Goal: Task Accomplishment & Management: Manage account settings

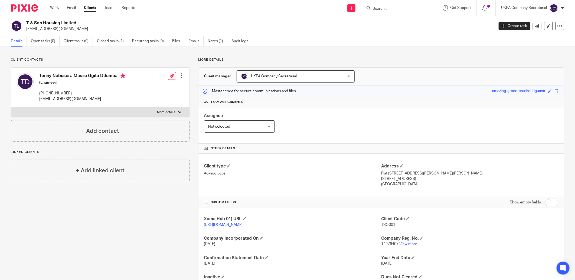
click at [375, 8] on input "Search" at bounding box center [396, 8] width 49 height 5
click at [388, 4] on div at bounding box center [399, 8] width 76 height 16
click at [387, 10] on input "Search" at bounding box center [396, 8] width 49 height 5
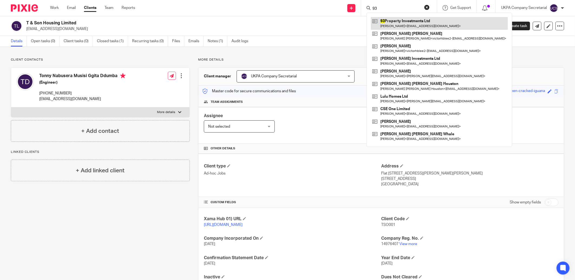
type input "93"
click at [396, 21] on link at bounding box center [439, 23] width 137 height 12
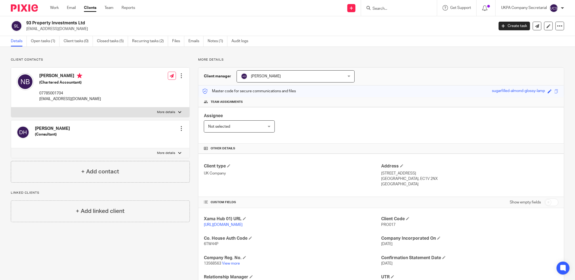
click at [390, 9] on input "Search" at bounding box center [396, 8] width 49 height 5
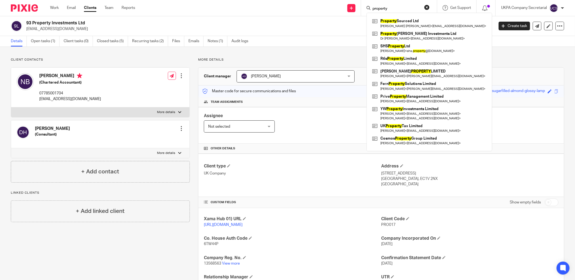
click at [395, 9] on input "property" at bounding box center [396, 8] width 49 height 5
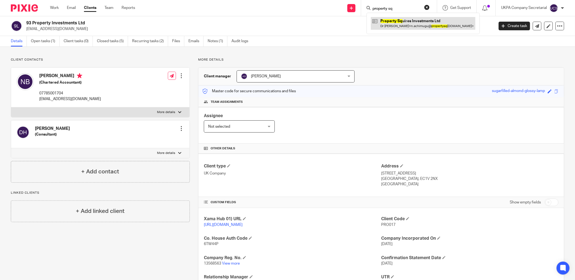
type input "property sq"
click at [415, 25] on link at bounding box center [423, 23] width 104 height 12
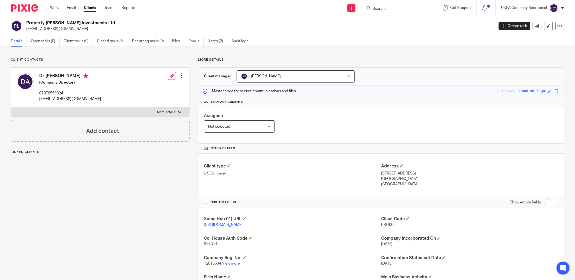
click at [229, 265] on link "View more" at bounding box center [231, 264] width 18 height 4
click at [399, 11] on input "Search" at bounding box center [396, 8] width 49 height 5
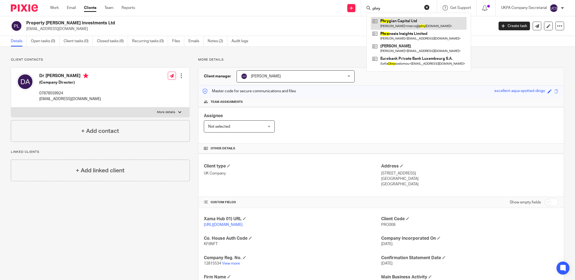
type input "phry"
click at [420, 22] on link at bounding box center [419, 23] width 96 height 12
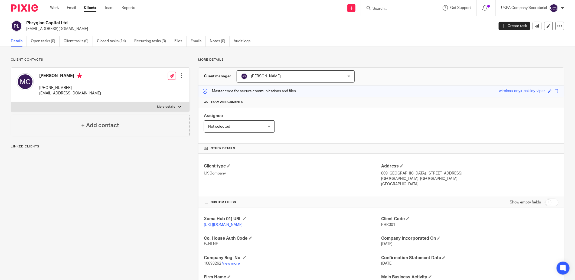
click at [76, 23] on h2 "Phrygian Capital Ltd" at bounding box center [211, 23] width 371 height 6
click at [337, 155] on div "Client type UK Company Address [STREET_ADDRESS] [STREET_ADDRESS] [GEOGRAPHIC_DA…" at bounding box center [380, 175] width 365 height 43
click at [385, 9] on input "Search" at bounding box center [396, 8] width 49 height 5
click at [398, 9] on input "Search" at bounding box center [396, 8] width 49 height 5
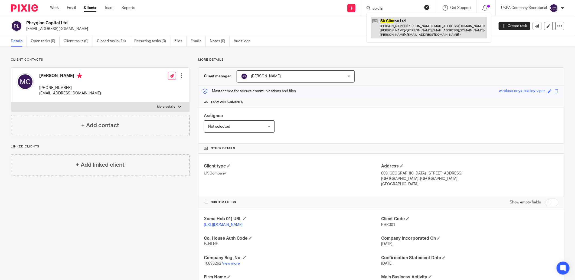
type input "sb clin"
click at [403, 29] on link at bounding box center [429, 27] width 116 height 21
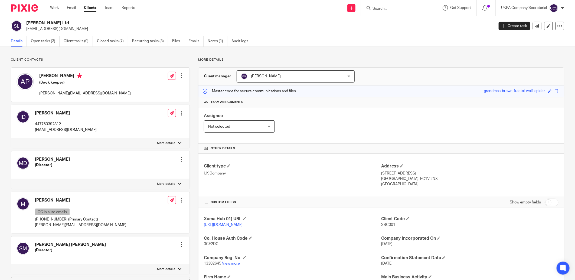
click at [227, 264] on link "View more" at bounding box center [231, 264] width 18 height 4
click at [209, 41] on link "Notes (1)" at bounding box center [217, 41] width 20 height 11
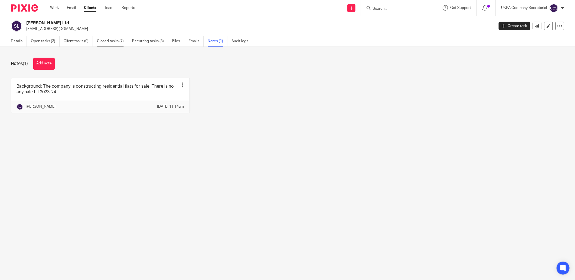
click at [107, 41] on link "Closed tasks (7)" at bounding box center [112, 41] width 31 height 11
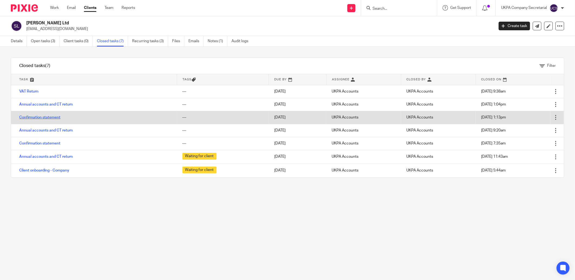
click at [40, 118] on link "Confirmation statement" at bounding box center [39, 118] width 41 height 4
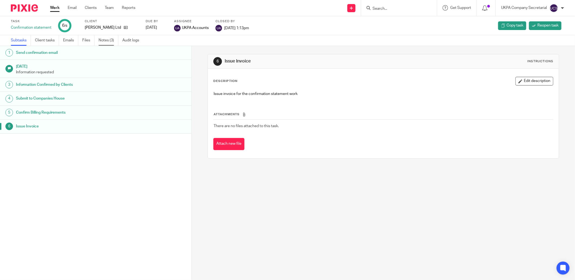
click at [101, 39] on link "Notes (3)" at bounding box center [108, 40] width 20 height 11
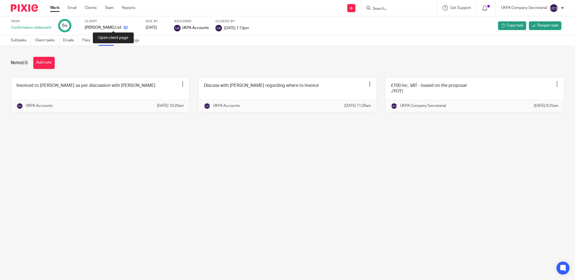
click at [124, 28] on icon at bounding box center [126, 27] width 4 height 4
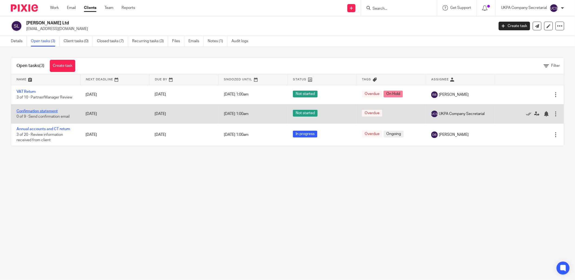
click at [38, 110] on link "Confirmation statement" at bounding box center [37, 111] width 41 height 4
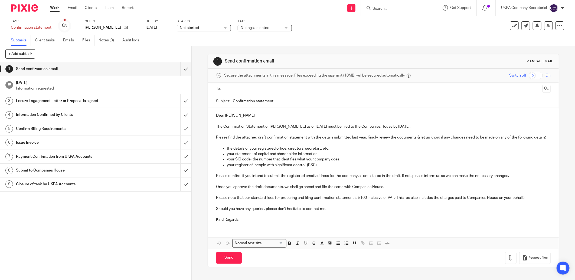
click at [237, 90] on input "text" at bounding box center [383, 89] width 314 height 6
click at [273, 104] on input "Confirmation statement" at bounding box center [392, 102] width 318 height 12
type input "Confirmation statement"
click at [249, 116] on p "Dear Anish Paneru," at bounding box center [383, 116] width 334 height 5
click at [249, 117] on p "Dear Anish Paneru," at bounding box center [383, 116] width 334 height 5
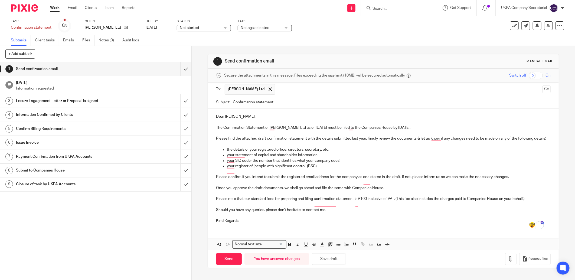
click at [278, 102] on input "Confirmation statement" at bounding box center [392, 102] width 318 height 12
drag, startPoint x: 263, startPoint y: 129, endPoint x: 324, endPoint y: 129, distance: 60.1
click at [324, 129] on p "The Confirmation Statement of Sb Clinton Ltd as of 17 Aug 2025 must be filed to…" at bounding box center [383, 127] width 334 height 5
copy p "of Sb Clinton Ltd as of 17 Aug 2025"
click at [309, 105] on input "Confirmation statement" at bounding box center [392, 102] width 318 height 12
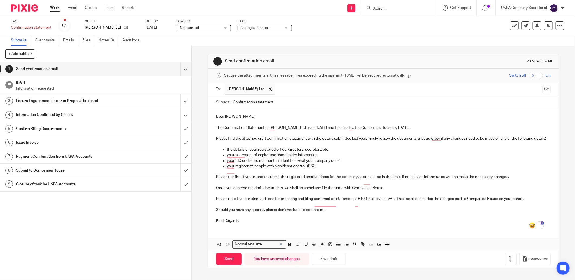
paste input "of Sb Clinton Ltd as of 17 Aug 2025"
type input "Confirmation statement of Sb Clinton Ltd as of 17 Aug 2025"
click at [250, 223] on p "Kind Regards," at bounding box center [383, 220] width 334 height 5
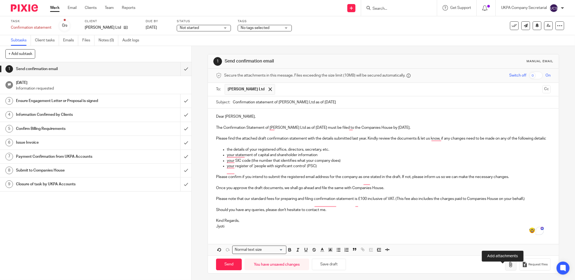
click at [508, 267] on icon "button" at bounding box center [510, 264] width 5 height 5
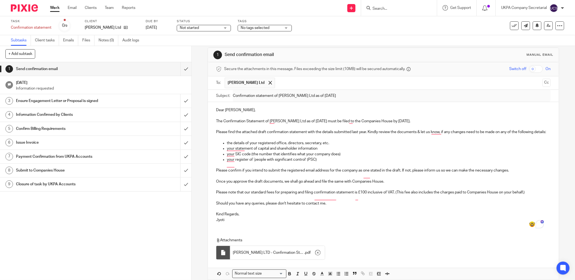
scroll to position [6, 0]
drag, startPoint x: 212, startPoint y: 199, endPoint x: 391, endPoint y: 203, distance: 179.1
click at [391, 203] on div "Dear Issam, The Confirmation Statement of Sb Clinton Ltd as of 17 Aug 2025 must…" at bounding box center [383, 165] width 351 height 125
click at [463, 227] on div "Dear Issam, The Confirmation Statement of Sb Clinton Ltd as of 17 Aug 2025 must…" at bounding box center [383, 165] width 351 height 125
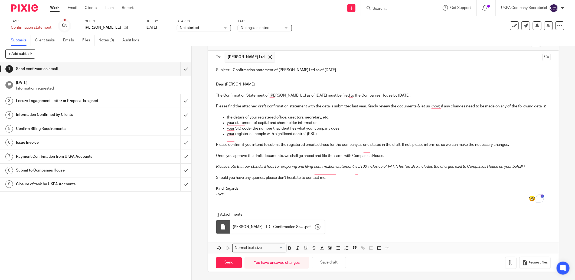
scroll to position [38, 0]
click at [228, 264] on input "Send" at bounding box center [229, 263] width 26 height 12
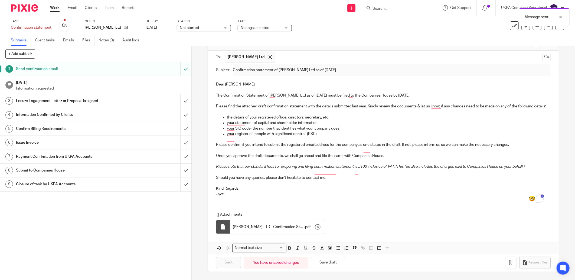
type input "Sent"
click at [109, 39] on link "Notes (0)" at bounding box center [108, 40] width 20 height 11
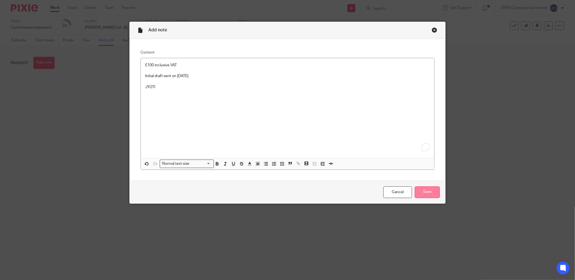
drag, startPoint x: 432, startPoint y: 194, endPoint x: 385, endPoint y: 224, distance: 55.5
click at [431, 194] on input "Save" at bounding box center [426, 192] width 25 height 12
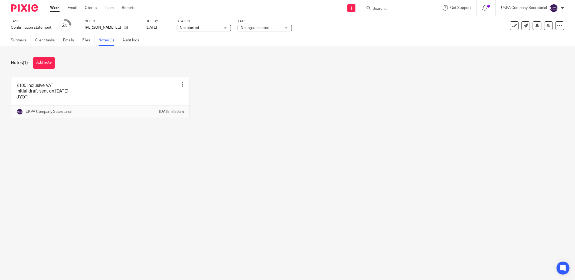
click at [400, 9] on input "Search" at bounding box center [396, 8] width 49 height 5
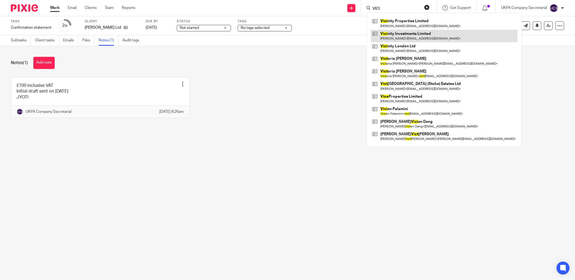
type input "VICI"
click at [393, 35] on link at bounding box center [444, 36] width 147 height 12
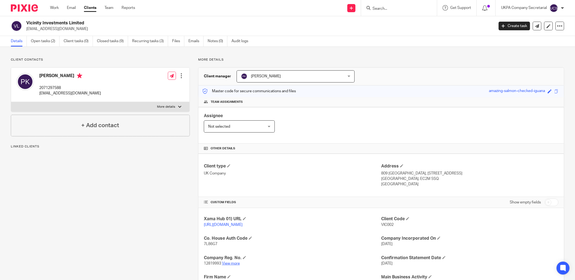
click at [229, 263] on link "View more" at bounding box center [231, 264] width 18 height 4
click at [110, 41] on link "Closed tasks (9)" at bounding box center [112, 41] width 31 height 11
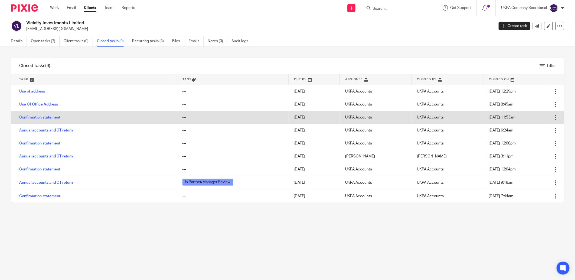
click at [33, 117] on link "Confirmation statement" at bounding box center [39, 118] width 41 height 4
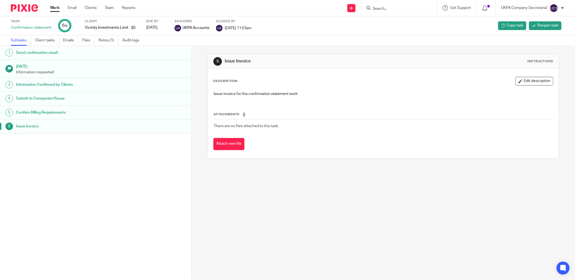
click at [107, 40] on link "Notes (1)" at bounding box center [108, 40] width 20 height 11
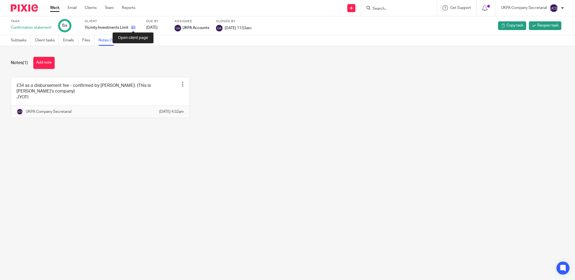
click at [134, 27] on icon at bounding box center [133, 27] width 4 height 4
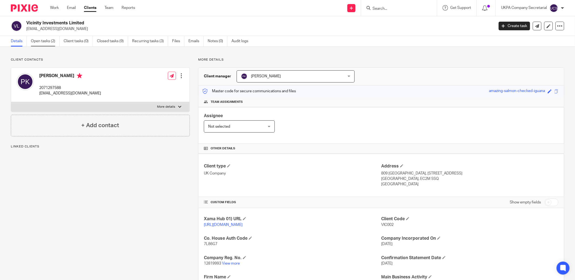
click at [45, 41] on link "Open tasks (2)" at bounding box center [45, 41] width 29 height 11
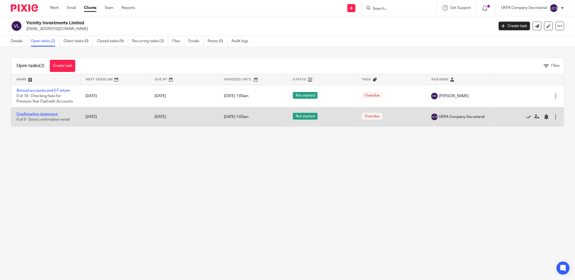
click at [33, 115] on link "Confirmation statement" at bounding box center [37, 114] width 41 height 4
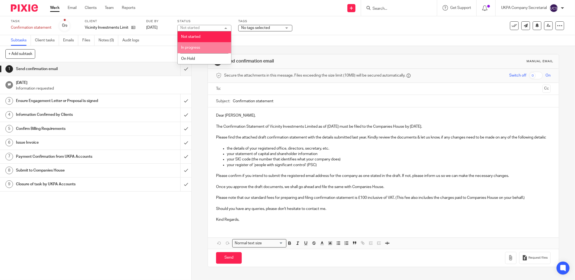
click at [205, 47] on li "In progress" at bounding box center [204, 47] width 54 height 11
click at [275, 100] on input "Confirmation statement" at bounding box center [392, 101] width 318 height 12
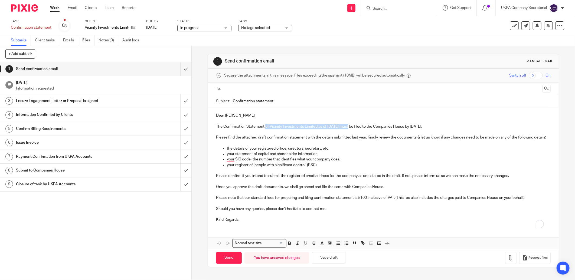
drag, startPoint x: 264, startPoint y: 127, endPoint x: 347, endPoint y: 128, distance: 82.5
click at [347, 128] on p "The Confirmation Statement of Vicinity Investments Limited as of 17 Aug 2025 mu…" at bounding box center [383, 126] width 334 height 5
copy p "of Vicinity Investments Limited as of 17 Aug 2025"
click at [290, 102] on input "Confirmation statement" at bounding box center [392, 101] width 318 height 12
paste input "of Vicinity Investments Limited as of 17 Aug 2025"
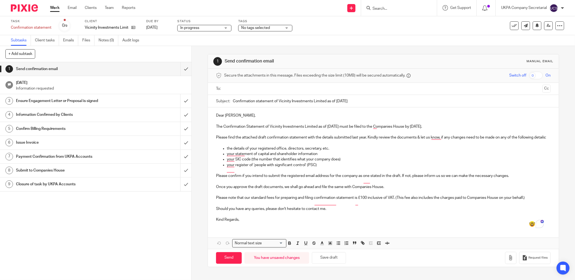
type input "Confirmation statement of Vicinity Investments Limited as of 17 Aug 2025"
click at [234, 91] on input "text" at bounding box center [383, 89] width 314 height 6
click at [542, 88] on button "Cc" at bounding box center [546, 89] width 8 height 8
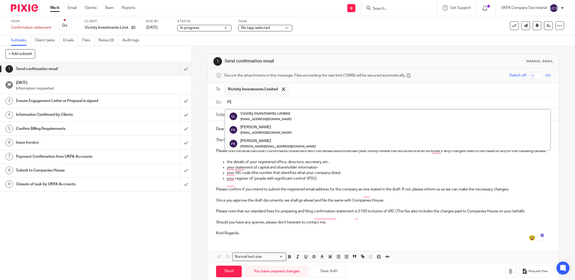
type input "P"
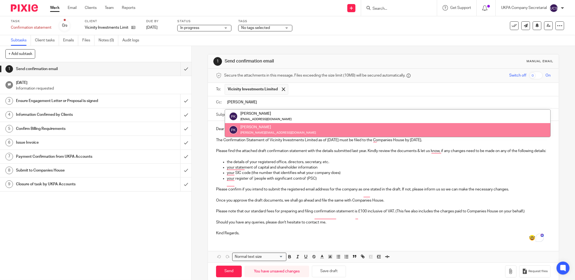
type input "peter"
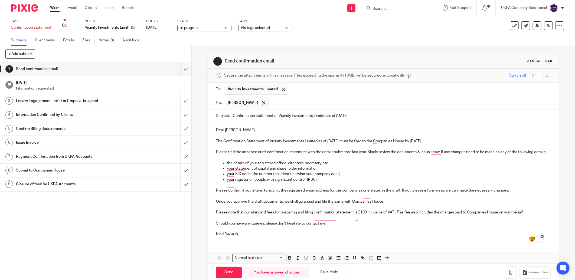
scroll to position [15, 0]
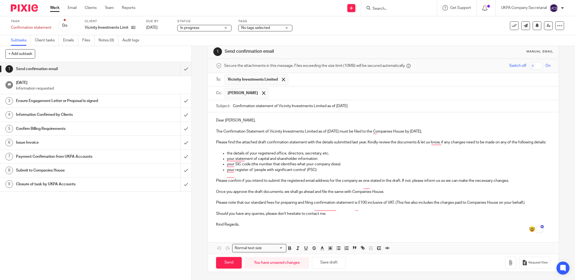
click at [250, 224] on p "Kind Regards," at bounding box center [383, 224] width 334 height 5
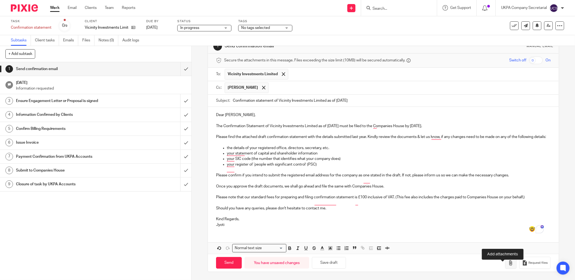
click at [508, 266] on icon "button" at bounding box center [510, 262] width 5 height 5
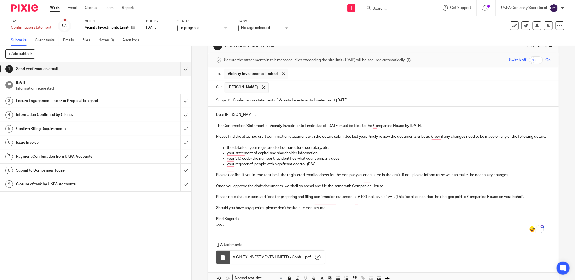
click at [359, 200] on p "Please note that our standard fees for preparing and filing confirmation statem…" at bounding box center [383, 196] width 334 height 5
drag, startPoint x: 359, startPoint y: 204, endPoint x: 385, endPoint y: 204, distance: 26.0
click at [385, 200] on p "Please note that our standard fees for preparing and filing confirmation statem…" at bounding box center [383, 196] width 334 height 5
drag, startPoint x: 385, startPoint y: 229, endPoint x: 388, endPoint y: 225, distance: 4.4
click at [387, 227] on p "Jyoti" at bounding box center [383, 224] width 334 height 5
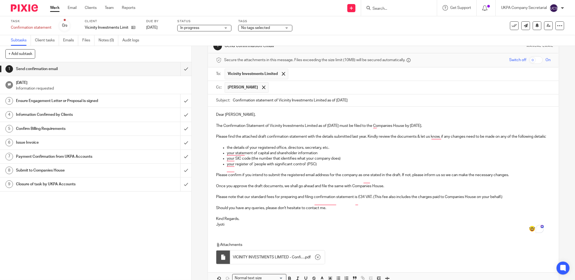
click at [371, 200] on p "Please note that our standard fees for preparing and filing confirmation statem…" at bounding box center [383, 196] width 334 height 5
click at [242, 205] on p "To enrich screen reader interactions, please activate Accessibility in Grammarl…" at bounding box center [383, 202] width 334 height 5
drag, startPoint x: 242, startPoint y: 203, endPoint x: 267, endPoint y: 213, distance: 26.8
click at [242, 200] on p "Please note that our standard fees for preparing and filing confirmation statem…" at bounding box center [383, 196] width 334 height 5
drag, startPoint x: 213, startPoint y: 203, endPoint x: 371, endPoint y: 203, distance: 157.7
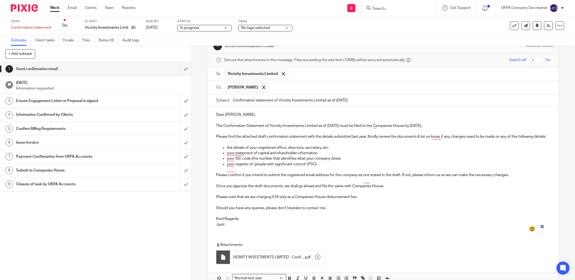
click at [371, 203] on div "Dear Peter, The Confirmation Statement of Vicinity Investments Limited as of 17…" at bounding box center [383, 169] width 351 height 125
click at [468, 205] on p "To enrich screen reader interactions, please activate Accessibility in Grammarl…" at bounding box center [383, 202] width 334 height 5
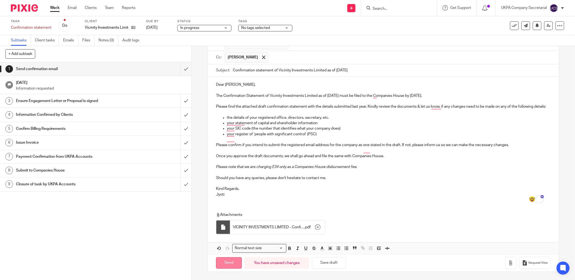
click at [228, 262] on input "Send" at bounding box center [229, 263] width 26 height 12
type input "Sent"
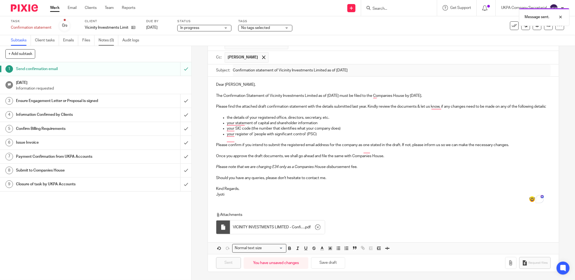
click at [110, 42] on link "Notes (0)" at bounding box center [108, 40] width 20 height 11
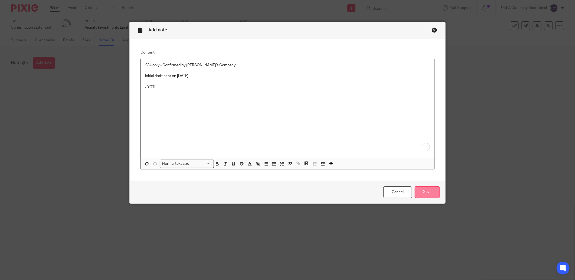
click at [430, 190] on input "Save" at bounding box center [426, 192] width 25 height 12
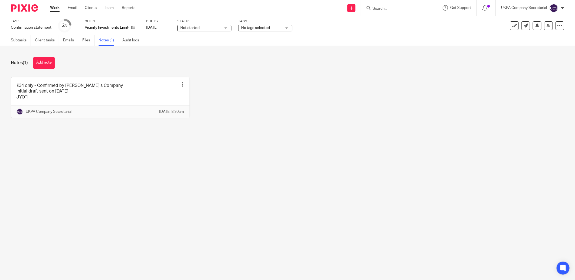
click at [388, 9] on input "Search" at bounding box center [396, 8] width 49 height 5
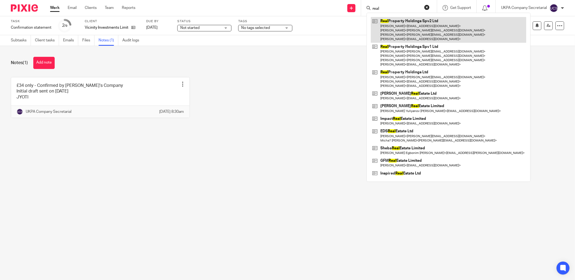
type input "real"
click at [409, 25] on link at bounding box center [448, 30] width 155 height 26
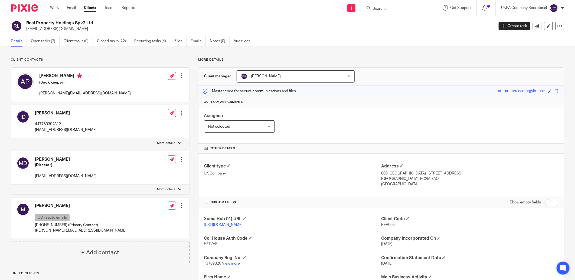
click at [233, 262] on link "View more" at bounding box center [231, 264] width 18 height 4
click at [110, 41] on link "Closed tasks (22)" at bounding box center [113, 41] width 33 height 11
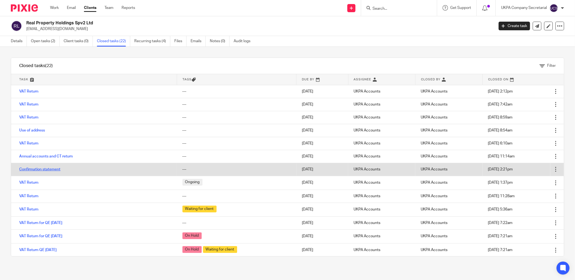
click at [36, 169] on link "Confirmation statement" at bounding box center [39, 169] width 41 height 4
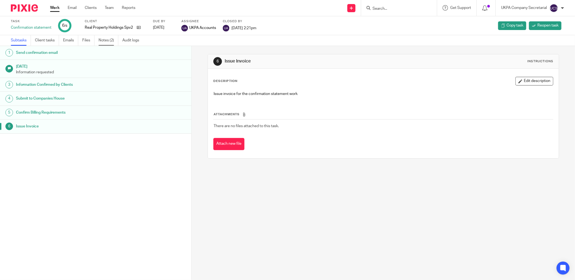
click at [103, 38] on link "Notes (2)" at bounding box center [108, 40] width 20 height 11
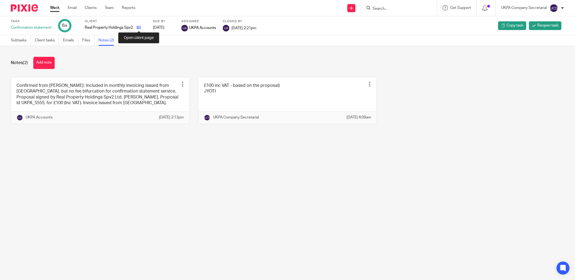
click at [139, 27] on icon at bounding box center [139, 27] width 4 height 4
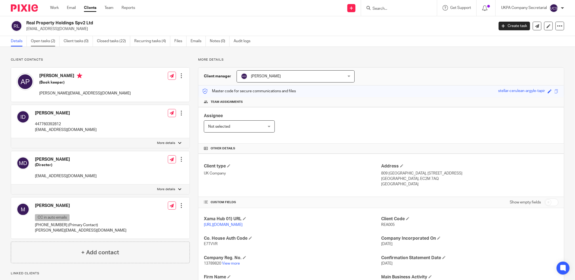
click at [39, 40] on link "Open tasks (2)" at bounding box center [45, 41] width 29 height 11
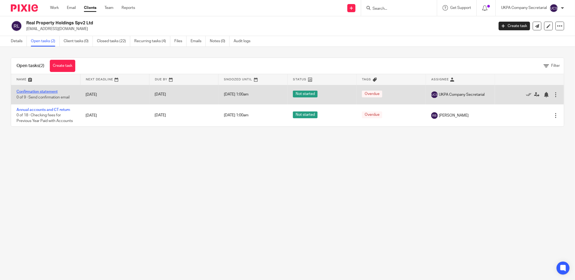
click at [39, 92] on link "Confirmation statement" at bounding box center [37, 92] width 41 height 4
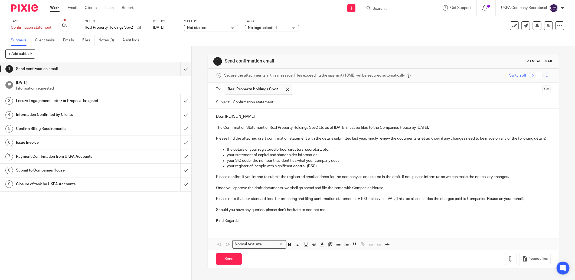
click at [289, 106] on input "Confirmation statement" at bounding box center [392, 102] width 318 height 12
drag, startPoint x: 265, startPoint y: 129, endPoint x: 354, endPoint y: 129, distance: 88.2
click at [354, 129] on p "The Confirmation Statement of Real Property Holdings Spv2 Ltd as of 17 Aug 2025…" at bounding box center [383, 127] width 334 height 5
copy p "of Real Property Holdings Spv2 Ltd as of 17 Aug 2025"
click at [316, 101] on input "Confirmation statement" at bounding box center [392, 102] width 318 height 12
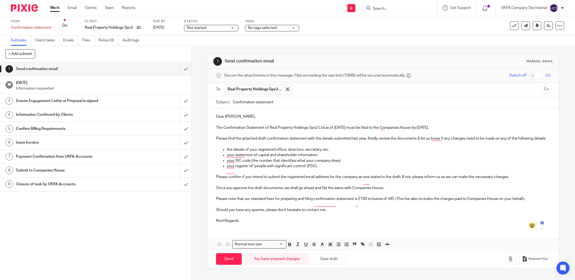
paste input "of Real Property Holdings Spv2 Ltd as of 17 Aug 2025"
type input "Confirmation statement of Real Property Holdings Spv2 Ltd as of 17 Aug 2025"
drag, startPoint x: 539, startPoint y: 88, endPoint x: 507, endPoint y: 95, distance: 32.4
click at [542, 87] on button "Cc" at bounding box center [546, 89] width 8 height 8
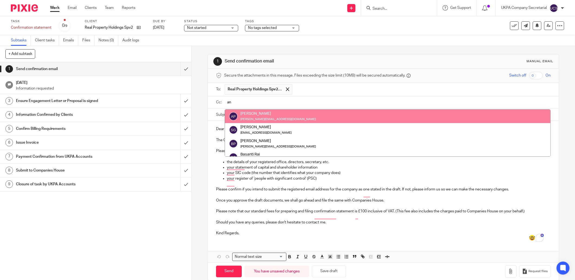
type input "ani"
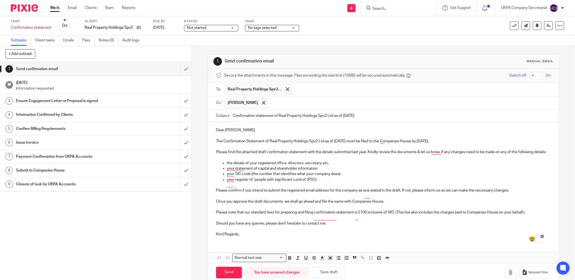
click at [251, 132] on p "Dear Anish Paneru," at bounding box center [383, 129] width 334 height 5
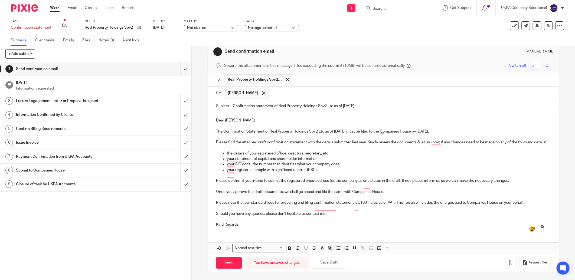
scroll to position [15, 0]
click at [265, 230] on div "Dear Issam, The Confirmation Statement of Real Property Holdings Spv2 Ltd as of…" at bounding box center [383, 171] width 351 height 119
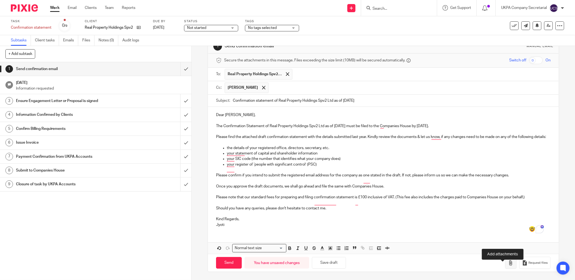
click at [508, 266] on icon "button" at bounding box center [510, 262] width 5 height 5
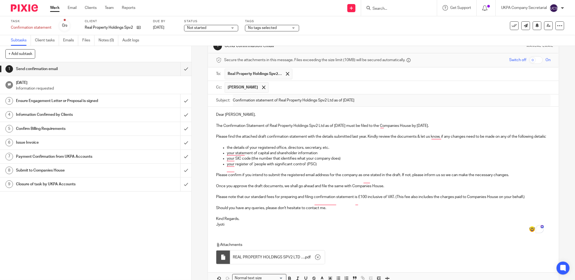
scroll to position [47, 0]
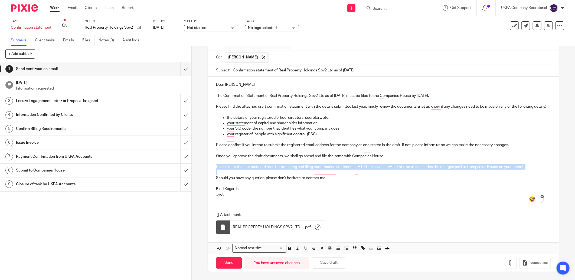
drag, startPoint x: 213, startPoint y: 170, endPoint x: 420, endPoint y: 177, distance: 207.6
click at [420, 177] on div "Dear Issam, The Confirmation Statement of Real Property Holdings Spv2 Ltd as of…" at bounding box center [383, 139] width 351 height 125
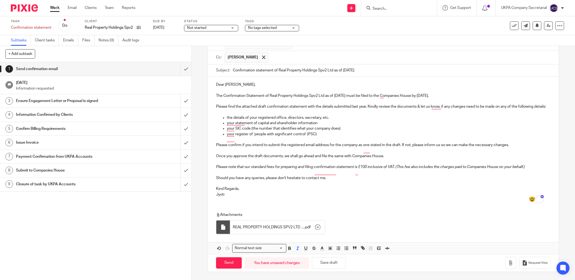
click at [398, 197] on p "Jyoti" at bounding box center [383, 194] width 334 height 5
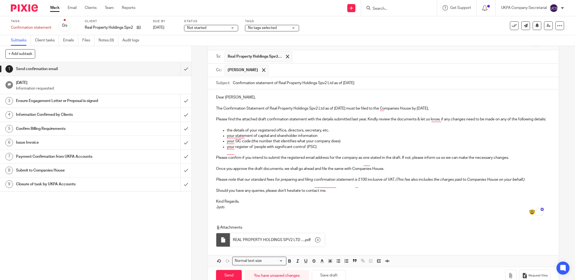
scroll to position [52, 0]
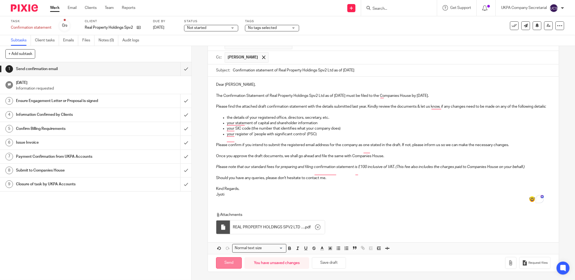
click at [230, 264] on input "Send" at bounding box center [229, 263] width 26 height 12
type input "Sent"
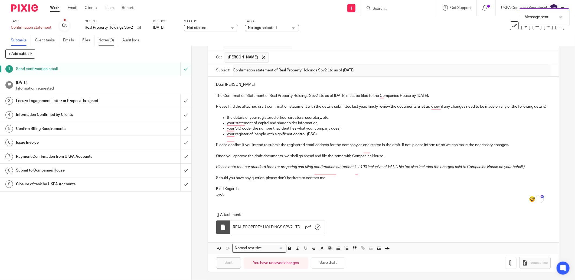
click at [105, 40] on link "Notes (0)" at bounding box center [108, 40] width 20 height 11
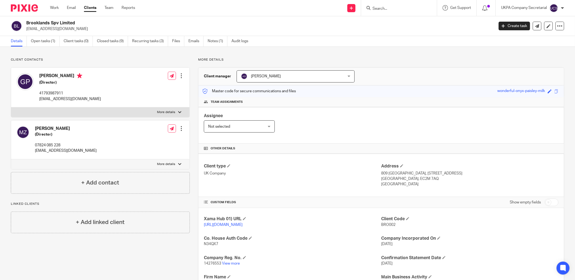
click at [391, 8] on input "Search" at bounding box center [396, 8] width 49 height 5
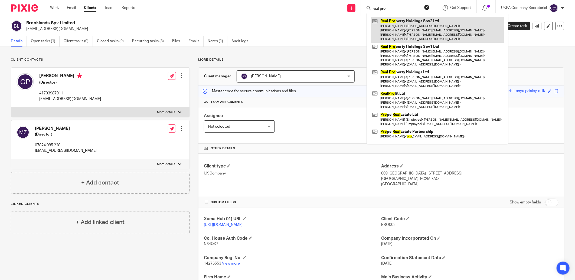
type input "real pro"
click at [408, 22] on link at bounding box center [437, 30] width 133 height 26
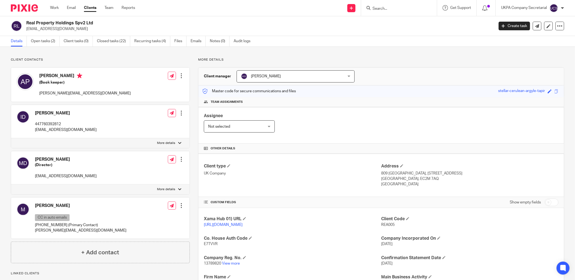
click at [381, 8] on input "Search" at bounding box center [396, 8] width 49 height 5
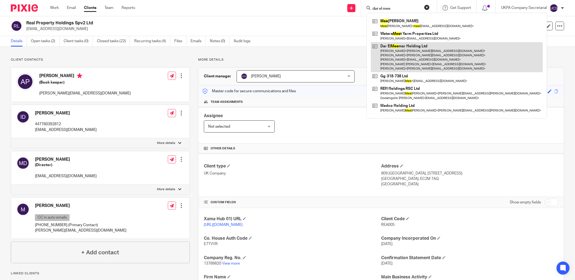
type input "dar el mee"
click at [412, 48] on link at bounding box center [457, 57] width 172 height 30
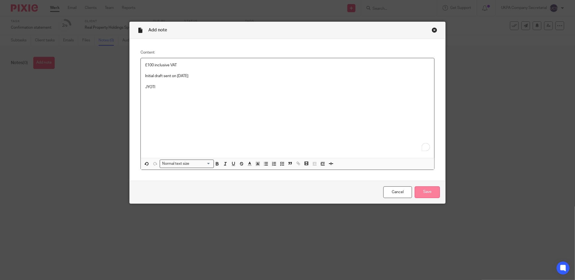
click at [428, 194] on input "Save" at bounding box center [426, 192] width 25 height 12
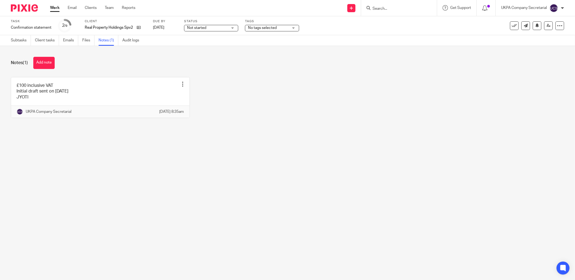
click at [393, 10] on input "Search" at bounding box center [396, 8] width 49 height 5
type input "battery"
click at [397, 24] on link at bounding box center [416, 25] width 91 height 17
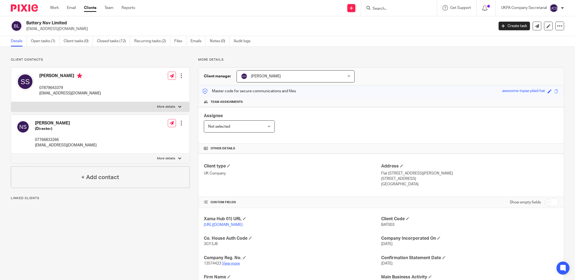
click at [232, 264] on link "View more" at bounding box center [231, 264] width 18 height 4
click at [114, 41] on link "Closed tasks (12)" at bounding box center [113, 41] width 33 height 11
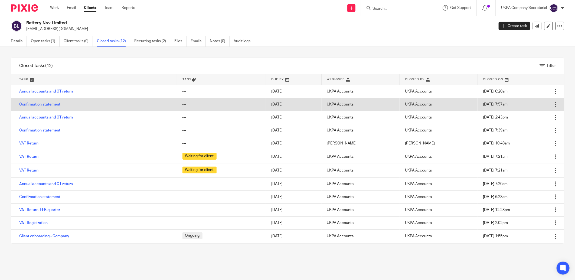
click at [37, 105] on link "Confirmation statement" at bounding box center [39, 105] width 41 height 4
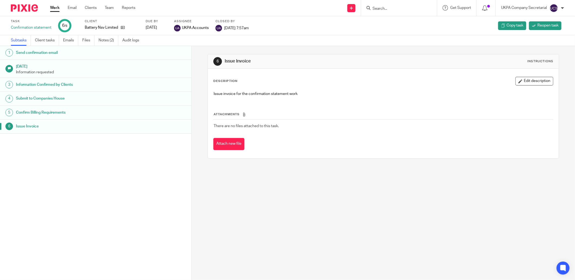
click at [108, 38] on link "Notes (2)" at bounding box center [108, 40] width 20 height 11
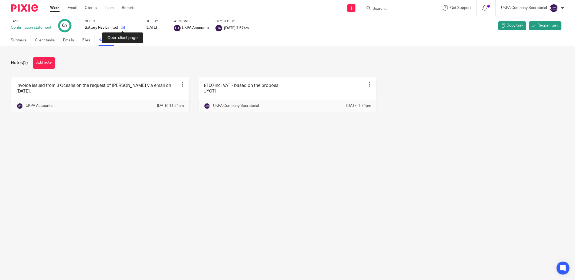
click at [122, 27] on icon at bounding box center [123, 27] width 4 height 4
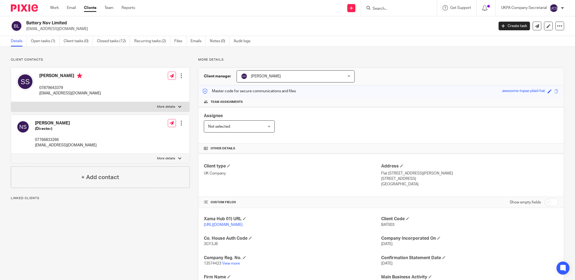
click at [41, 41] on link "Open tasks (1)" at bounding box center [45, 41] width 29 height 11
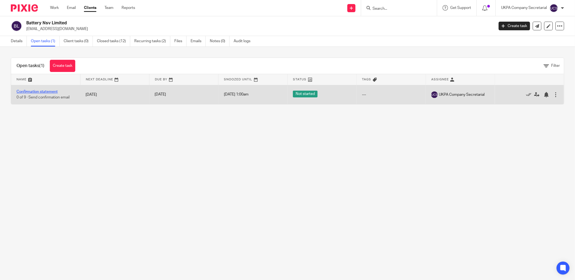
click at [41, 91] on link "Confirmation statement" at bounding box center [37, 92] width 41 height 4
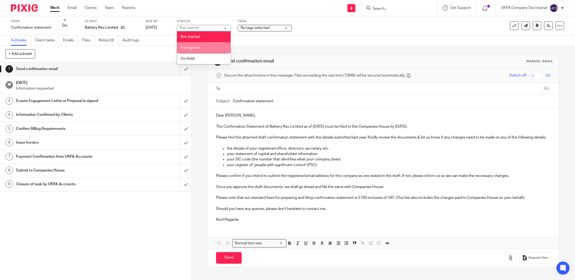
click at [199, 48] on span "In progress" at bounding box center [189, 48] width 19 height 4
click at [285, 104] on input "Confirmation statement" at bounding box center [392, 101] width 318 height 12
click at [236, 91] on input "text" at bounding box center [383, 89] width 314 height 6
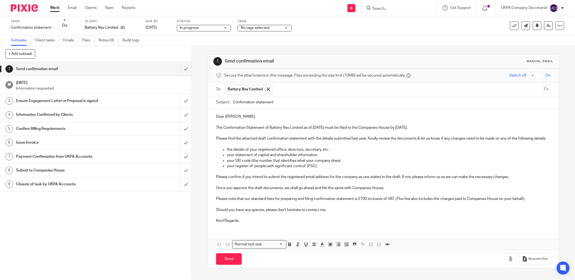
click at [279, 103] on input "Confirmation statement" at bounding box center [392, 102] width 318 height 12
drag, startPoint x: 264, startPoint y: 127, endPoint x: 334, endPoint y: 127, distance: 70.6
click at [334, 127] on p "The Confirmation Statement of Battery Nsv Limited as of 18 Aug 2025 must be fil…" at bounding box center [383, 127] width 334 height 5
copy p "of Battery Nsv Limited as of 18 Aug 2025"
drag, startPoint x: 299, startPoint y: 105, endPoint x: 308, endPoint y: 103, distance: 8.5
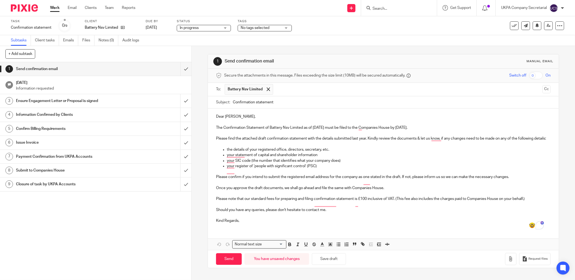
click at [300, 104] on input "Confirmation statement" at bounding box center [392, 102] width 318 height 12
paste input "of Battery Nsv Limited as of 18 Aug 2025"
type input "Confirmation statement of Battery Nsv Limited as of 18 Aug 2025"
click at [241, 223] on p "Kind Regards," at bounding box center [383, 220] width 334 height 5
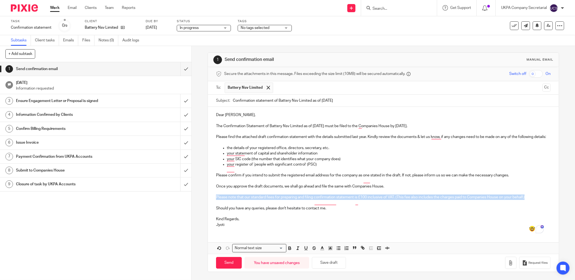
drag, startPoint x: 214, startPoint y: 202, endPoint x: 529, endPoint y: 201, distance: 315.7
click at [529, 201] on div "Dear Sonia, The Confirmation Statement of Battery Nsv Limited as of 18 Aug 2025…" at bounding box center [383, 169] width 351 height 125
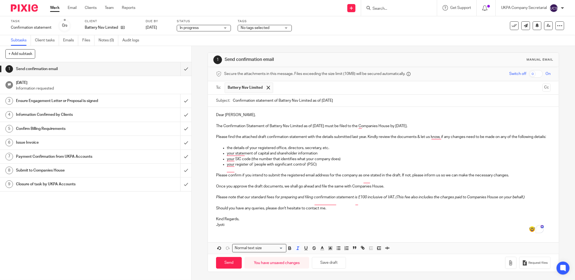
drag, startPoint x: 374, startPoint y: 233, endPoint x: 390, endPoint y: 240, distance: 17.9
click at [374, 232] on div "Dear Sonia, The Confirmation Statement of Battery Nsv Limited as of 18 Aug 2025…" at bounding box center [383, 169] width 351 height 125
click at [508, 266] on icon "button" at bounding box center [510, 262] width 5 height 5
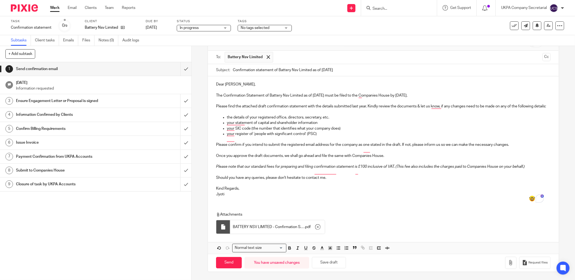
scroll to position [37, 0]
click at [227, 265] on input "Send" at bounding box center [229, 263] width 26 height 12
type input "Sent"
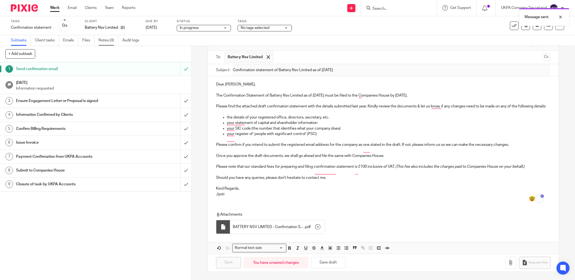
click at [108, 41] on link "Notes (0)" at bounding box center [108, 40] width 20 height 11
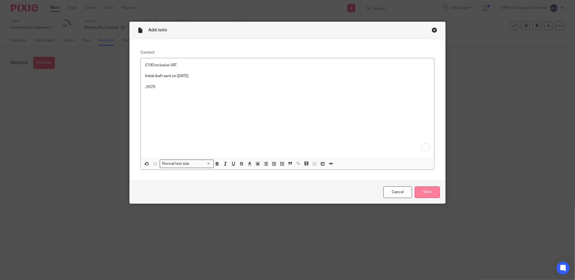
click at [425, 194] on input "Save" at bounding box center [426, 192] width 25 height 12
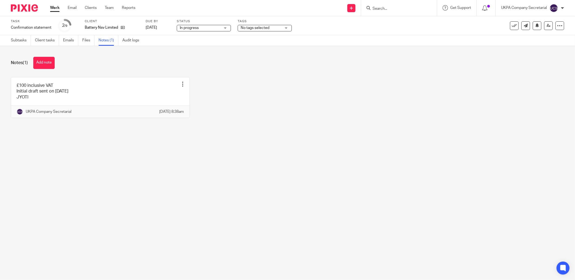
click at [379, 9] on input "Search" at bounding box center [396, 8] width 49 height 5
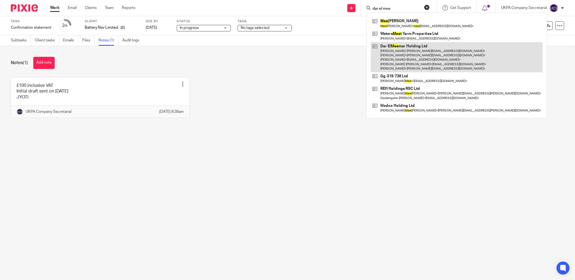
type input "dar el mee"
click at [395, 50] on link at bounding box center [457, 57] width 172 height 30
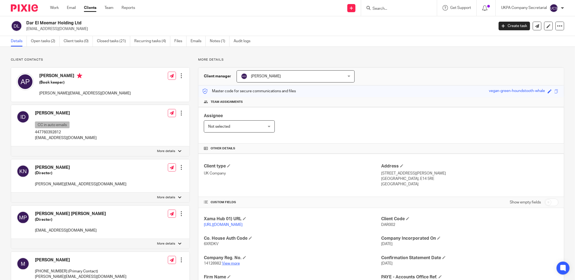
click at [231, 263] on link "View more" at bounding box center [231, 264] width 18 height 4
click at [214, 42] on link "Notes (1)" at bounding box center [220, 41] width 20 height 11
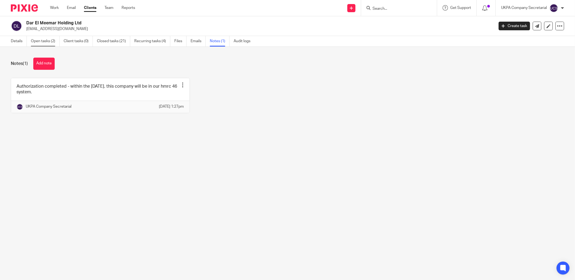
click at [48, 39] on link "Open tasks (2)" at bounding box center [45, 41] width 29 height 11
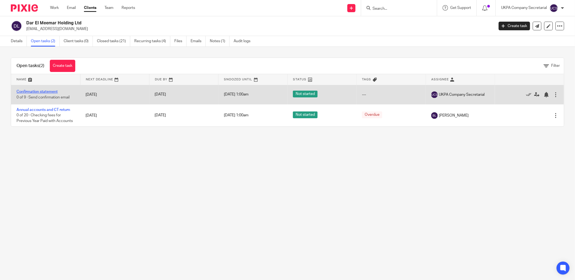
click at [40, 92] on link "Confirmation statement" at bounding box center [37, 92] width 41 height 4
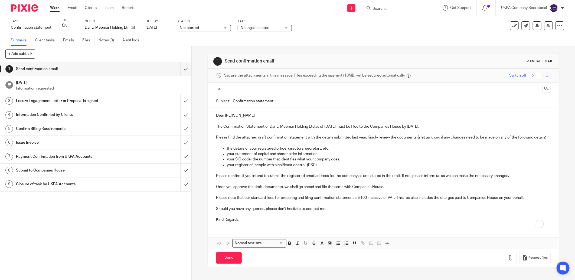
click at [230, 89] on input "text" at bounding box center [383, 89] width 314 height 6
click at [284, 102] on input "Confirmation statement" at bounding box center [392, 102] width 318 height 12
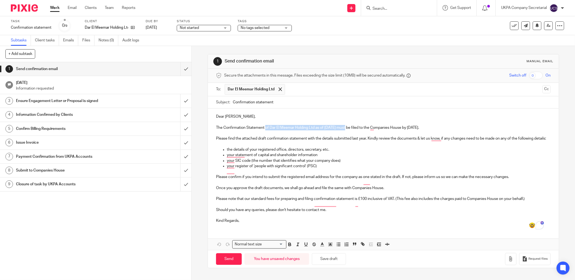
drag, startPoint x: 264, startPoint y: 128, endPoint x: 344, endPoint y: 129, distance: 80.1
click at [344, 129] on p "The Confirmation Statement of Dar El Meemar Holding Ltd as of 18 Aug 2025 must …" at bounding box center [383, 127] width 334 height 5
copy p "of Dar El Meemar Holding Ltd as of 18 Aug 2025"
click at [327, 103] on input "Confirmation statement" at bounding box center [392, 102] width 318 height 12
paste input "of Dar El Meemar Holding Ltd as of 18 Aug 2025"
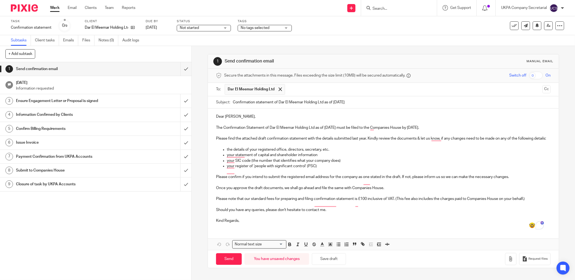
type input "Confirmation statement of Dar El Meemar Holding Ltd as of 18 Aug 2025"
drag, startPoint x: 213, startPoint y: 204, endPoint x: 537, endPoint y: 209, distance: 323.6
click at [537, 209] on div "Dear Anish Paneru, The Confirmation Statement of Dar El Meemar Holding Ltd as o…" at bounding box center [383, 167] width 351 height 119
click at [255, 223] on p "Kind Regards," at bounding box center [383, 220] width 334 height 5
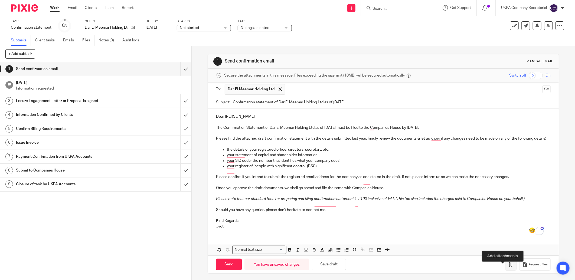
click at [508, 267] on icon "button" at bounding box center [510, 264] width 5 height 5
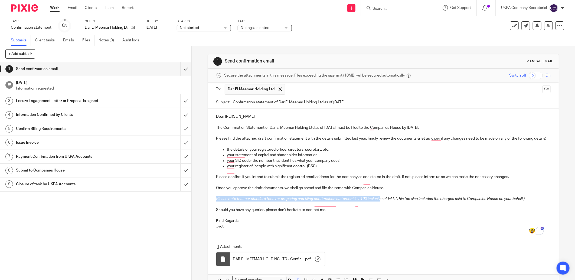
drag, startPoint x: 213, startPoint y: 206, endPoint x: 379, endPoint y: 206, distance: 166.4
click at [379, 206] on div "Dear Anish Paneru, The Confirmation Statement of Dar El Meemar Holding Ltd as o…" at bounding box center [383, 170] width 351 height 125
click at [355, 242] on div "Dear Anish Paneru, The Confirmation Statement of Dar El Meemar Holding Ltd as o…" at bounding box center [383, 196] width 351 height 177
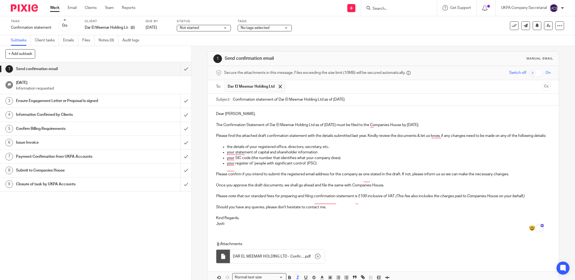
scroll to position [1, 0]
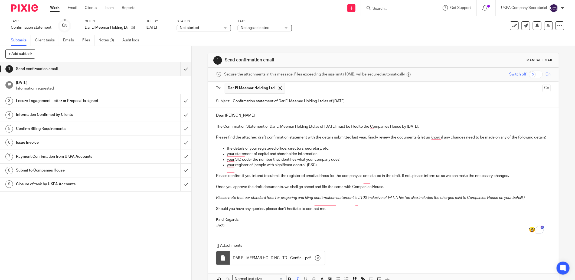
click at [252, 116] on p "Dear Anish Paneru," at bounding box center [383, 115] width 334 height 5
click at [542, 86] on button "Cc" at bounding box center [546, 88] width 8 height 8
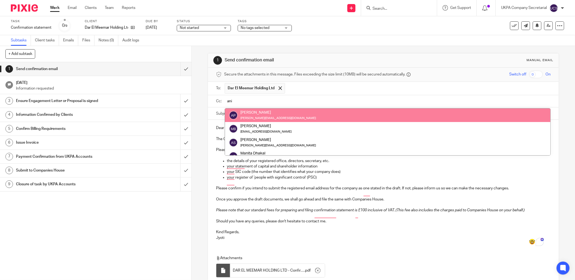
type input "ani"
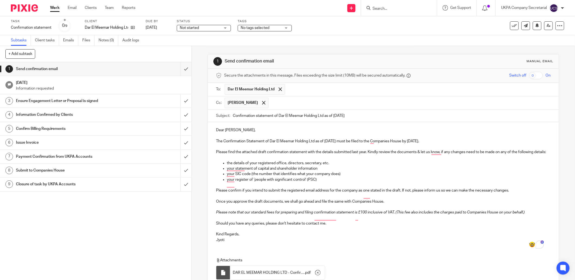
scroll to position [52, 0]
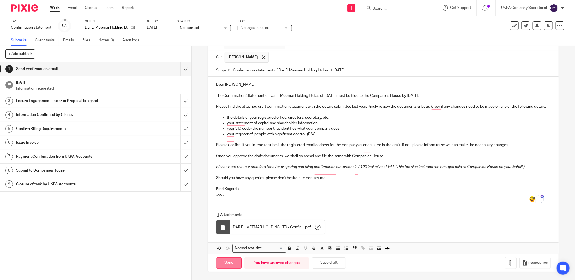
click at [229, 263] on input "Send" at bounding box center [229, 263] width 26 height 12
type input "Sent"
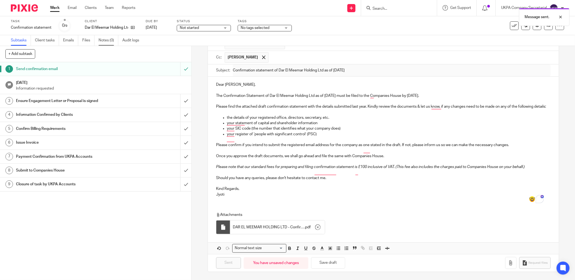
click at [102, 39] on link "Notes (0)" at bounding box center [108, 40] width 20 height 11
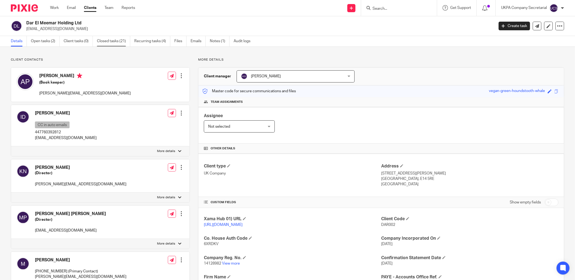
click at [114, 42] on link "Closed tasks (21)" at bounding box center [113, 41] width 33 height 11
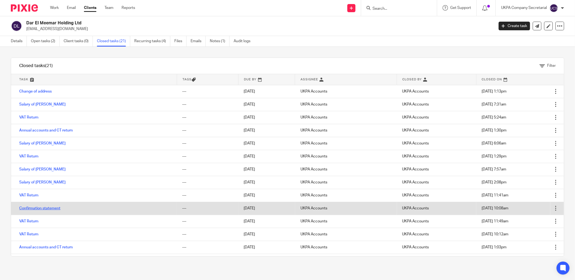
click at [42, 209] on link "Confirmation statement" at bounding box center [39, 208] width 41 height 4
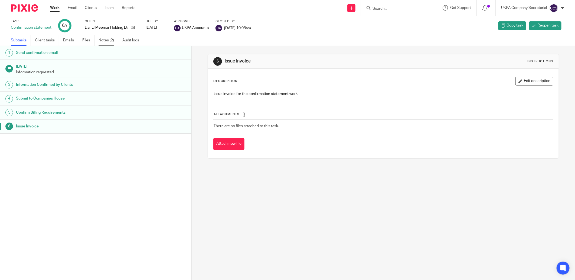
click at [105, 40] on link "Notes (2)" at bounding box center [108, 40] width 20 height 11
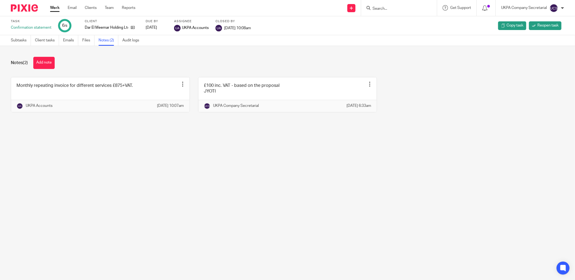
click at [382, 9] on input "Search" at bounding box center [396, 8] width 49 height 5
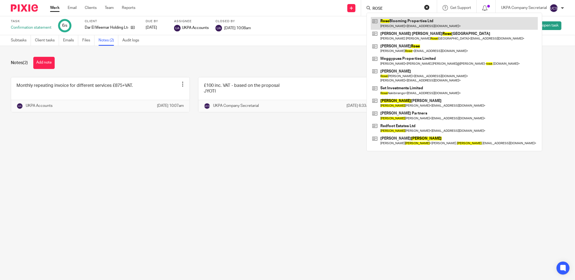
type input "ROSE"
click at [395, 24] on link at bounding box center [454, 23] width 167 height 12
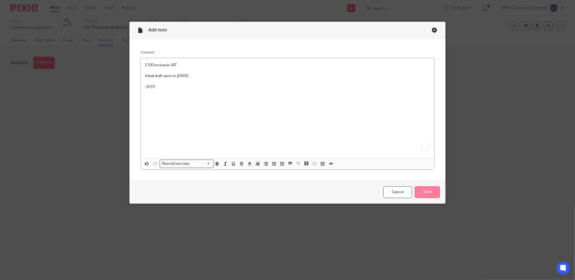
click at [426, 193] on input "Save" at bounding box center [426, 192] width 25 height 12
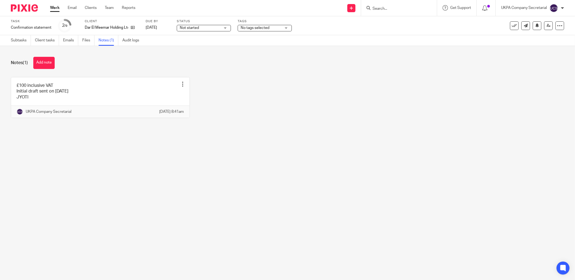
click at [381, 7] on input "Search" at bounding box center [396, 8] width 49 height 5
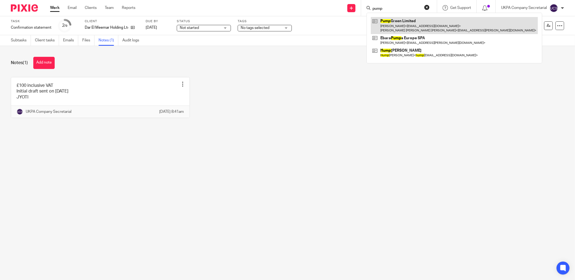
type input "pump"
click at [431, 26] on link at bounding box center [454, 25] width 167 height 17
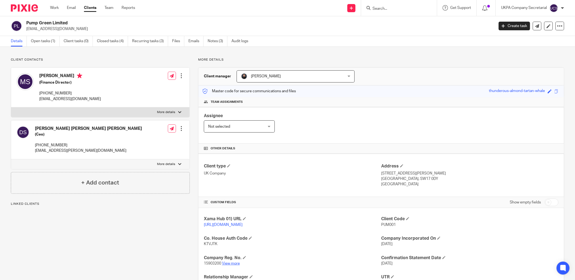
click at [228, 262] on link "View more" at bounding box center [231, 264] width 18 height 4
click at [214, 40] on link "Notes (3)" at bounding box center [217, 41] width 20 height 11
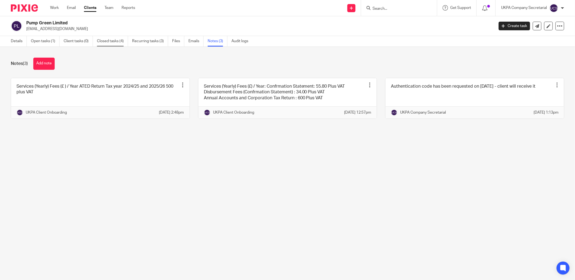
click at [111, 40] on link "Closed tasks (4)" at bounding box center [112, 41] width 31 height 11
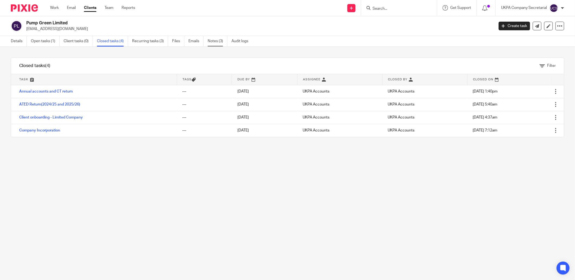
click at [213, 40] on link "Notes (3)" at bounding box center [217, 41] width 20 height 11
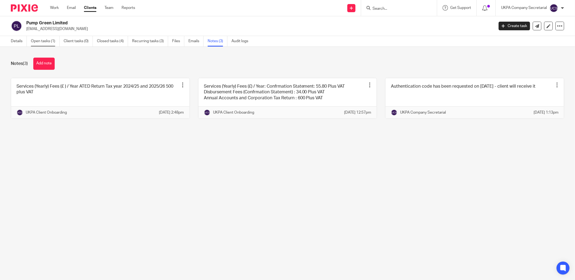
click at [37, 40] on link "Open tasks (1)" at bounding box center [45, 41] width 29 height 11
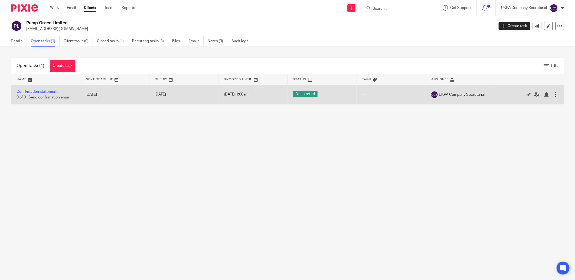
click at [41, 90] on link "Confirmation statement" at bounding box center [37, 92] width 41 height 4
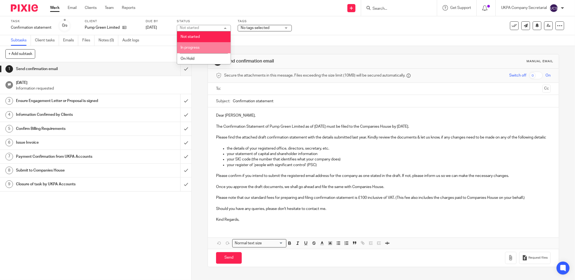
click at [191, 47] on span "In progress" at bounding box center [189, 48] width 19 height 4
click at [234, 89] on input "text" at bounding box center [383, 89] width 314 height 6
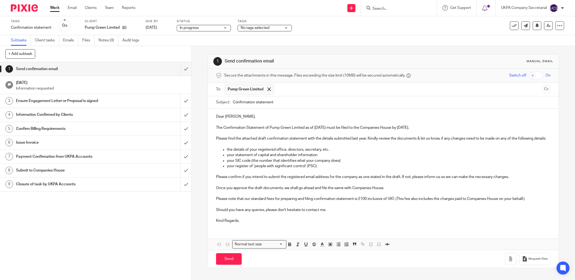
click at [278, 105] on input "Confirmation statement" at bounding box center [392, 102] width 318 height 12
drag, startPoint x: 269, startPoint y: 128, endPoint x: 333, endPoint y: 130, distance: 64.2
click at [333, 130] on p "The Confirmation Statement of Pump Green Limited as of 18 Aug 2025 must be file…" at bounding box center [383, 127] width 334 height 5
copy p "of Pump Green Limited as of 18 Aug 2025"
click at [305, 103] on input "Confirmation statement" at bounding box center [392, 102] width 318 height 12
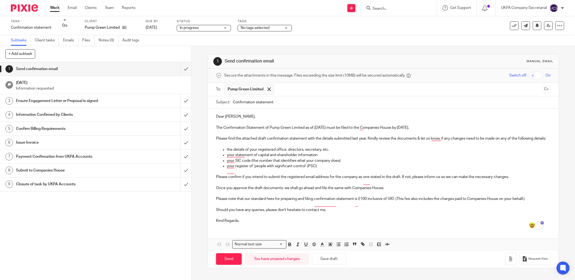
paste input "of Pump Green Limited as of 18 Aug 2025"
type input "Confirmation statement of Pump Green Limited as of 18 Aug 2025"
click at [255, 223] on p "Kind Regards," at bounding box center [383, 220] width 334 height 5
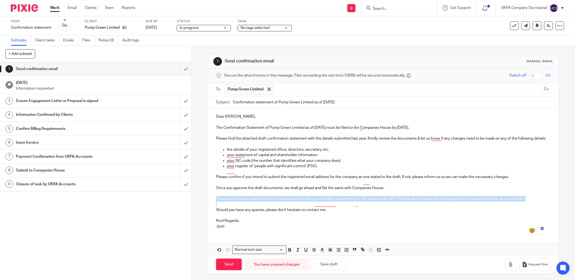
drag, startPoint x: 214, startPoint y: 206, endPoint x: 404, endPoint y: 210, distance: 190.5
click at [404, 210] on div "Dear Michelle, The Confirmation Statement of Pump Green Limited as of 18 Aug 20…" at bounding box center [383, 170] width 351 height 125
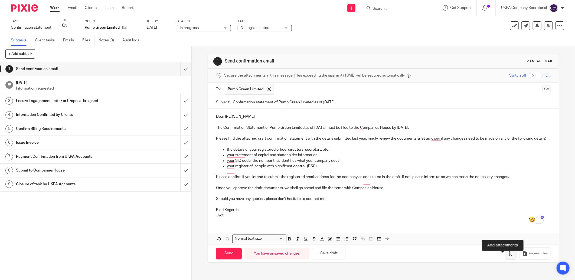
click at [505, 259] on button "button" at bounding box center [510, 254] width 11 height 12
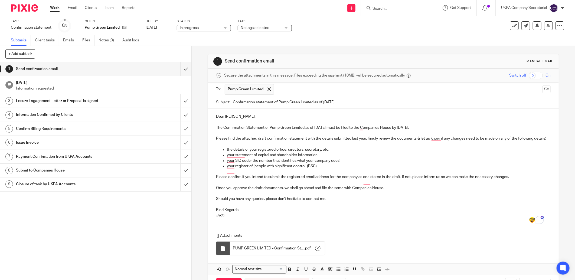
scroll to position [27, 0]
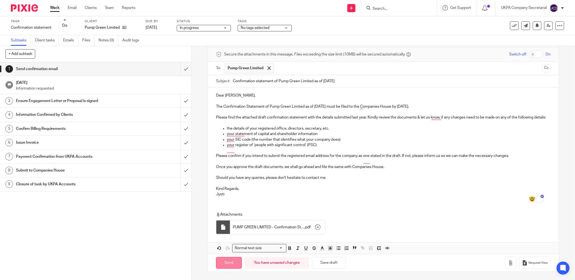
click at [226, 262] on input "Send" at bounding box center [229, 263] width 26 height 12
type input "Sent"
click at [109, 40] on link "Notes (0)" at bounding box center [108, 40] width 20 height 11
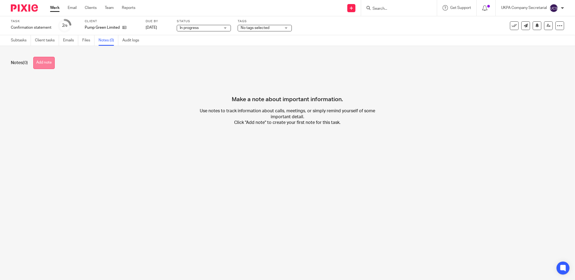
click at [47, 63] on button "Add note" at bounding box center [43, 63] width 21 height 12
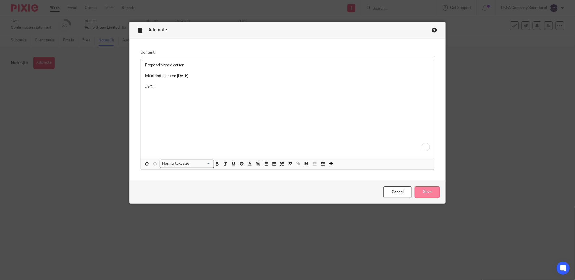
click at [420, 188] on input "Save" at bounding box center [426, 192] width 25 height 12
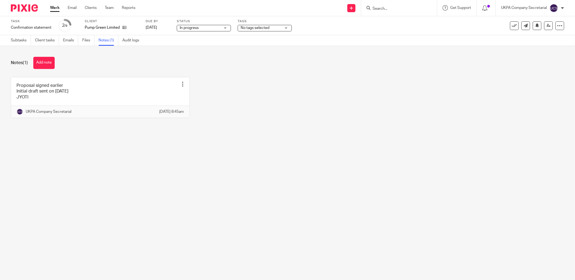
click at [401, 10] on input "Search" at bounding box center [396, 8] width 49 height 5
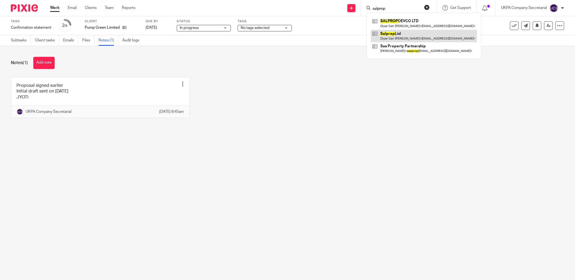
type input "salprop"
click at [399, 35] on link at bounding box center [424, 36] width 106 height 12
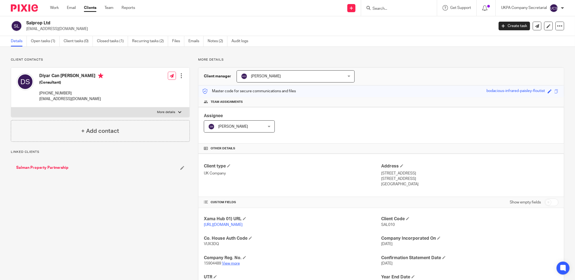
click at [230, 262] on link "View more" at bounding box center [231, 264] width 18 height 4
click at [217, 42] on link "Notes (2)" at bounding box center [217, 41] width 20 height 11
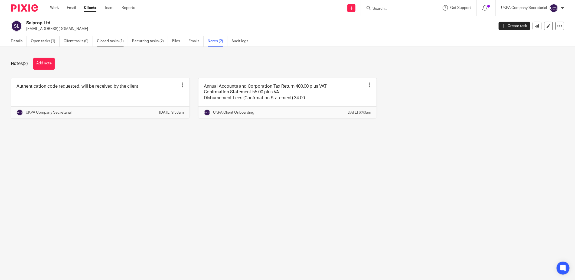
click at [105, 41] on link "Closed tasks (1)" at bounding box center [112, 41] width 31 height 11
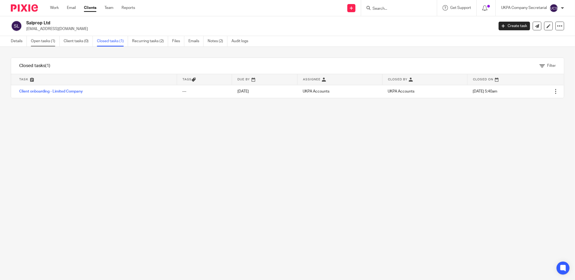
click at [42, 40] on link "Open tasks (1)" at bounding box center [45, 41] width 29 height 11
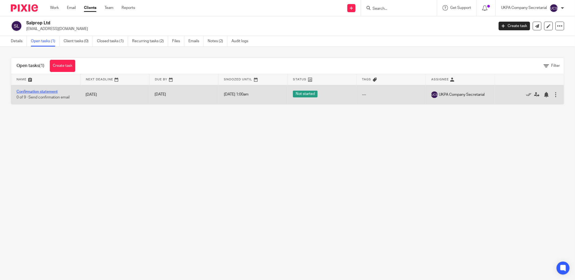
click at [38, 91] on link "Confirmation statement" at bounding box center [37, 92] width 41 height 4
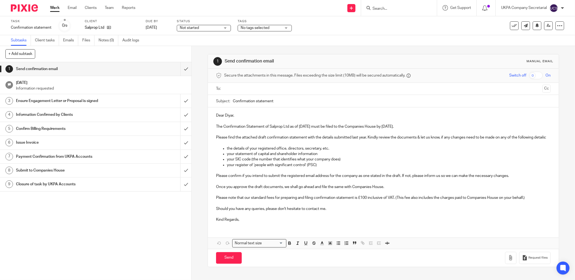
click at [251, 28] on span "No tags selected" at bounding box center [254, 28] width 29 height 4
click at [201, 27] on span "Not started" at bounding box center [200, 28] width 41 height 6
click at [184, 48] on span "In progress" at bounding box center [189, 48] width 19 height 4
click at [231, 88] on input "text" at bounding box center [383, 89] width 314 height 6
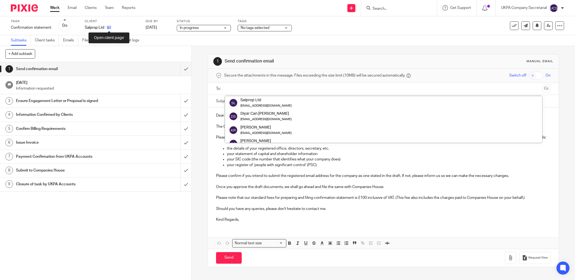
click at [109, 27] on icon at bounding box center [109, 27] width 4 height 4
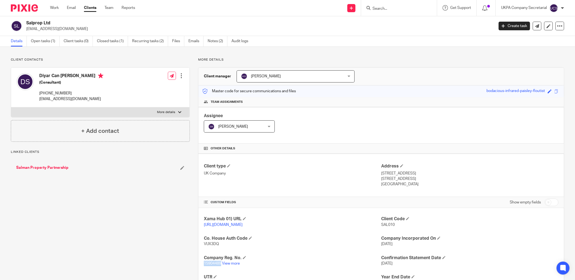
drag, startPoint x: 201, startPoint y: 264, endPoint x: 219, endPoint y: 264, distance: 18.4
click at [219, 264] on div "Xama Hub 01) URL https://platform.xamatech.com/portal/crm/clients/c84701d0-91f0…" at bounding box center [380, 260] width 365 height 105
copy span "15904489"
click at [286, 252] on div "Xama Hub 01) URL https://platform.xamatech.com/portal/crm/clients/c84701d0-91f0…" at bounding box center [380, 260] width 365 height 105
click at [206, 243] on span "VUX3DQ" at bounding box center [211, 244] width 15 height 4
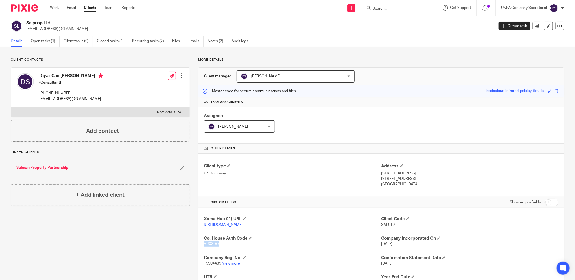
click at [206, 243] on span "VUX3DQ" at bounding box center [211, 244] width 15 height 4
copy span "VUX3DQ"
click at [38, 41] on link "Open tasks (1)" at bounding box center [45, 41] width 29 height 11
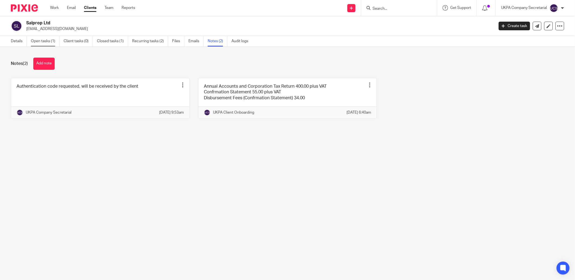
click at [39, 41] on link "Open tasks (1)" at bounding box center [45, 41] width 29 height 11
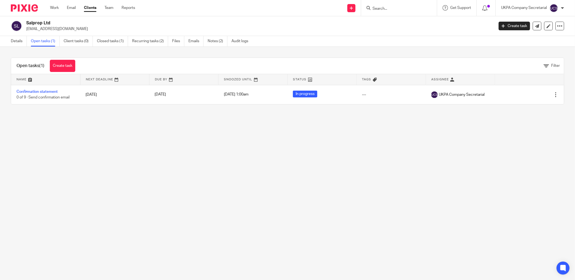
click at [39, 92] on link "Confirmation statement" at bounding box center [37, 92] width 41 height 4
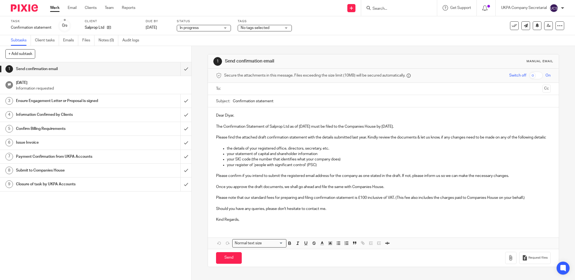
click at [242, 87] on input "text" at bounding box center [383, 89] width 314 height 6
click at [282, 102] on input "Confirmation statement" at bounding box center [392, 102] width 318 height 12
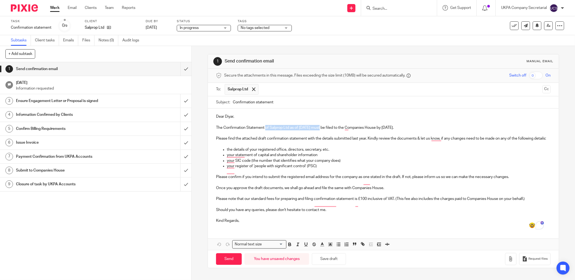
drag, startPoint x: 264, startPoint y: 128, endPoint x: 319, endPoint y: 130, distance: 54.7
click at [319, 130] on p "The Confirmation Statement of Salprop Ltd as of 18 Aug 2025 must be filed to th…" at bounding box center [383, 127] width 334 height 5
copy p "of Salprop Ltd as of 18 Aug 2025"
click at [293, 104] on input "Confirmation statement" at bounding box center [392, 102] width 318 height 12
paste input "of Salprop Ltd as of 18 Aug 2025"
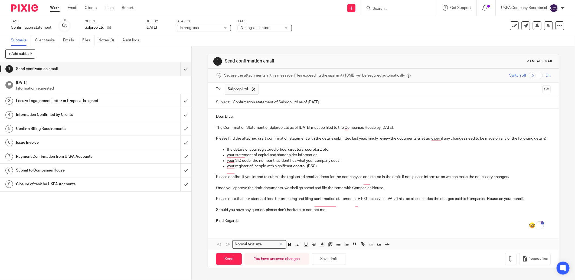
scroll to position [2, 0]
type input "Confirmation statement of Salprop Ltd as of 18 Aug 2025"
click at [248, 223] on p "Kind Regards," at bounding box center [383, 220] width 334 height 5
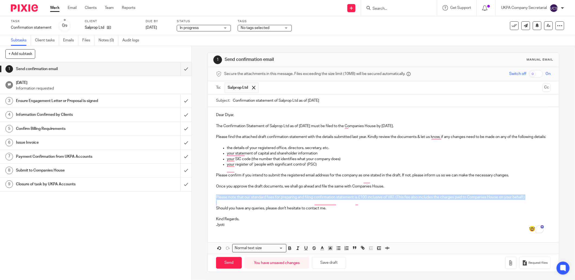
drag, startPoint x: 212, startPoint y: 202, endPoint x: 532, endPoint y: 206, distance: 320.6
click at [532, 206] on div "Dear Diyar, The Confirmation Statement of Salprop Ltd as of 18 Aug 2025 must be…" at bounding box center [383, 169] width 351 height 125
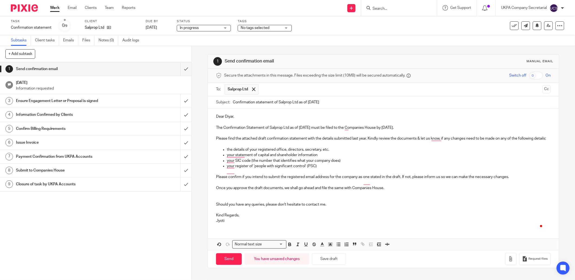
scroll to position [0, 0]
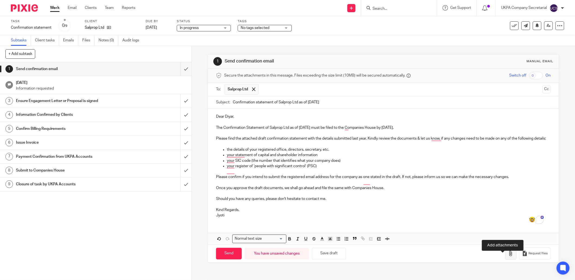
click at [505, 260] on button "button" at bounding box center [510, 254] width 11 height 12
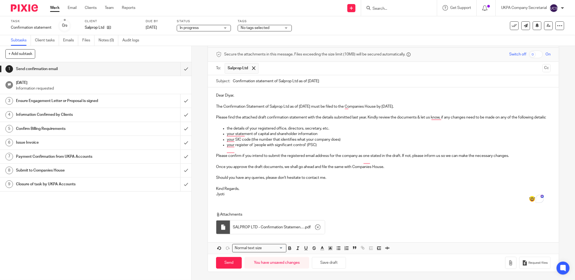
scroll to position [27, 0]
click at [224, 264] on input "Send" at bounding box center [229, 263] width 26 height 12
type input "Sent"
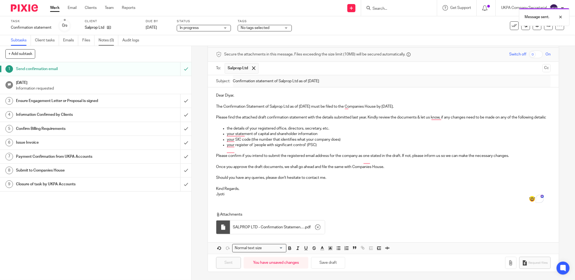
click at [107, 40] on link "Notes (0)" at bounding box center [108, 40] width 20 height 11
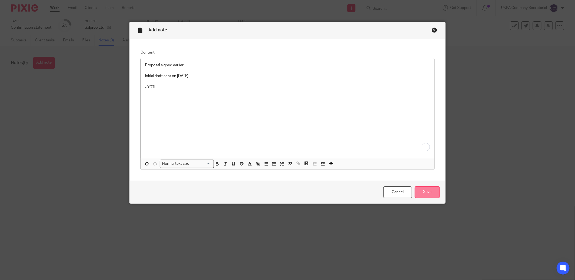
click at [428, 196] on input "Save" at bounding box center [426, 192] width 25 height 12
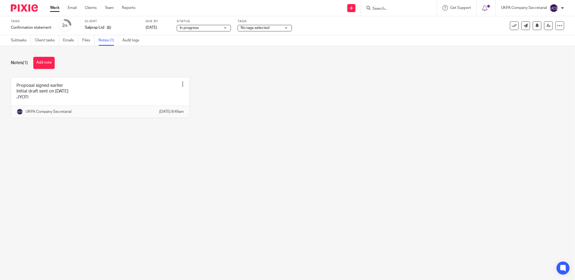
click at [381, 7] on input "Search" at bounding box center [396, 8] width 49 height 5
type input "LBS"
click at [400, 24] on link at bounding box center [446, 23] width 151 height 12
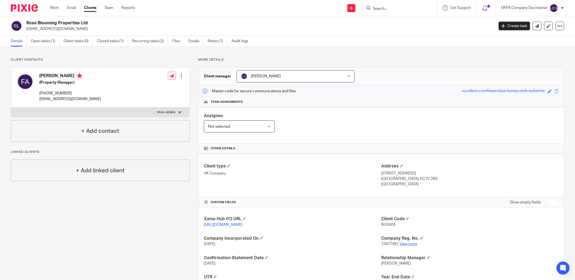
click at [404, 244] on link "View more" at bounding box center [408, 244] width 18 height 4
click at [301, 161] on div "Client type UK Company Address 128 City Road London, EC1V 2NX United Kingdom" at bounding box center [380, 175] width 365 height 43
click at [304, 126] on div "Assignee Not selected Not selected Not selected Aarshika Awale Aayush Niraula A…" at bounding box center [380, 125] width 365 height 37
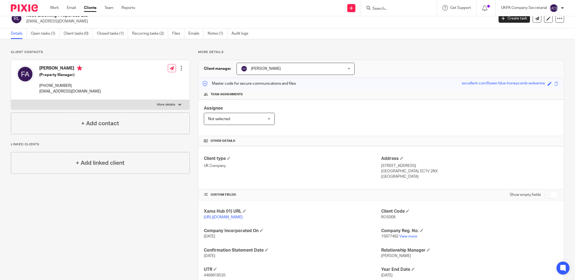
scroll to position [7, 0]
click at [321, 116] on div "Assignee Not selected Not selected Not selected Aarshika Awale Aayush Niraula A…" at bounding box center [380, 118] width 365 height 37
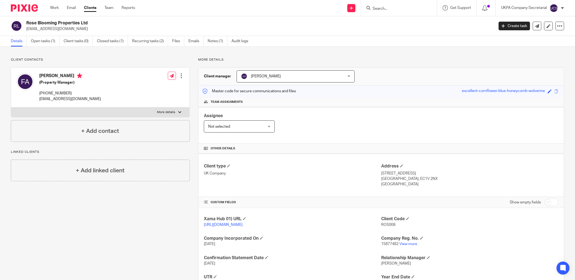
click at [385, 10] on input "Search" at bounding box center [396, 8] width 49 height 5
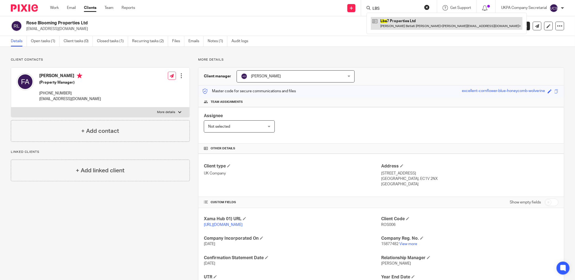
type input "LBS"
click at [408, 22] on link at bounding box center [446, 23] width 151 height 12
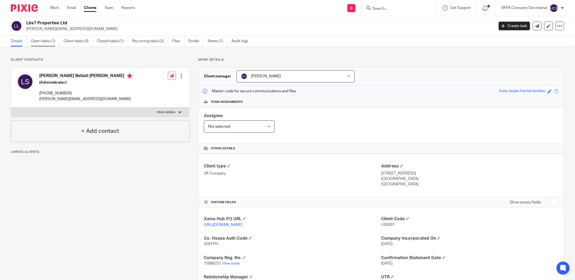
click at [46, 41] on link "Open tasks (1)" at bounding box center [45, 41] width 29 height 11
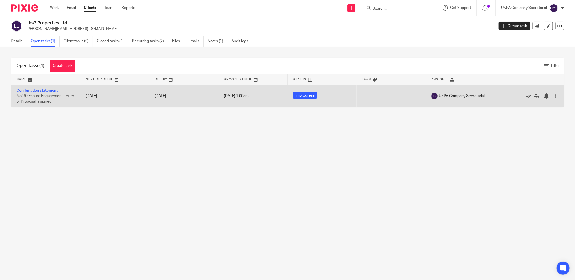
click at [39, 89] on link "Confirmation statement" at bounding box center [37, 91] width 41 height 4
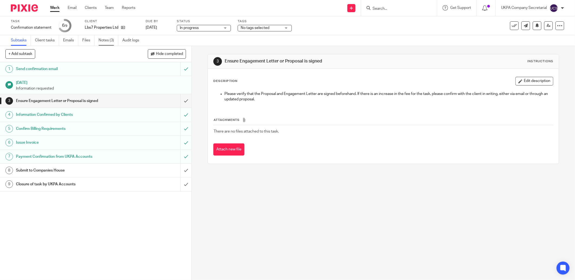
click at [105, 38] on link "Notes (3)" at bounding box center [108, 40] width 20 height 11
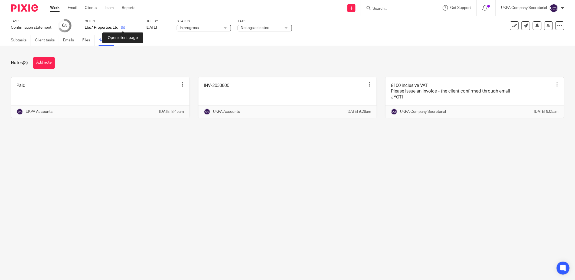
click at [124, 28] on icon at bounding box center [123, 27] width 4 height 4
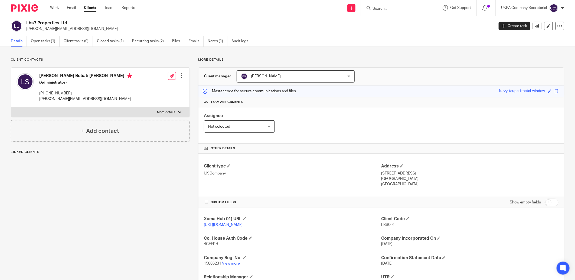
click at [77, 24] on div "Lbs7 Properties Ltd [PERSON_NAME][EMAIL_ADDRESS][DOMAIN_NAME]" at bounding box center [250, 25] width 479 height 11
drag, startPoint x: 311, startPoint y: 183, endPoint x: 278, endPoint y: 175, distance: 33.7
click at [310, 183] on div "Client type UK Company" at bounding box center [292, 175] width 177 height 24
drag, startPoint x: 25, startPoint y: 29, endPoint x: 76, endPoint y: 29, distance: 50.9
click at [76, 29] on div "Lbs7 Properties Ltd lucas.betiati@hotmail.com" at bounding box center [250, 25] width 479 height 11
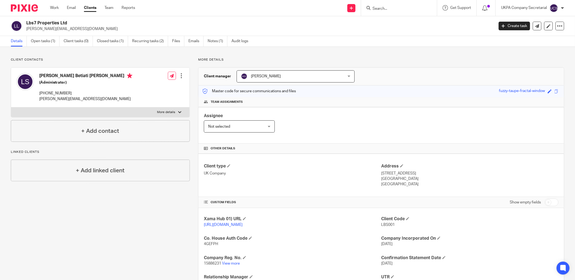
copy p "[PERSON_NAME][EMAIL_ADDRESS][DOMAIN_NAME]"
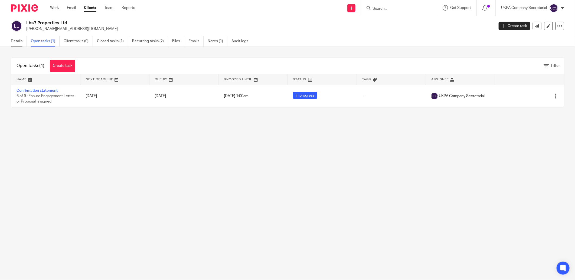
click at [17, 41] on link "Details" at bounding box center [19, 41] width 16 height 11
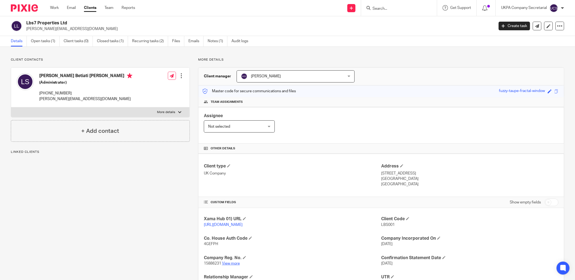
click at [229, 264] on link "View more" at bounding box center [231, 264] width 18 height 4
click at [45, 41] on link "Open tasks (1)" at bounding box center [45, 41] width 29 height 11
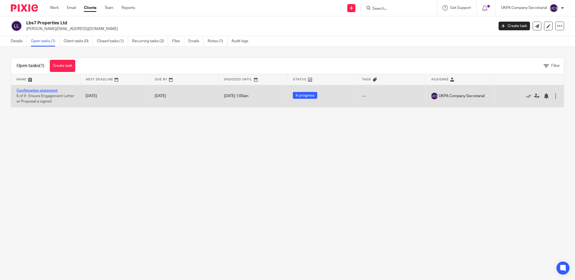
click at [52, 91] on link "Confirmation statement" at bounding box center [37, 91] width 41 height 4
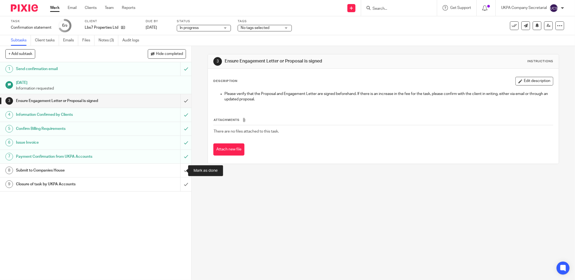
drag, startPoint x: 179, startPoint y: 172, endPoint x: 110, endPoint y: 95, distance: 103.6
click at [179, 172] on input "submit" at bounding box center [95, 171] width 191 height 14
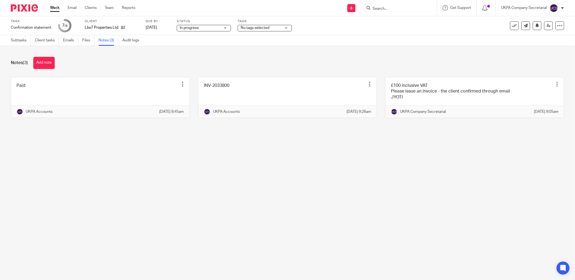
click at [401, 100] on link at bounding box center [474, 97] width 178 height 40
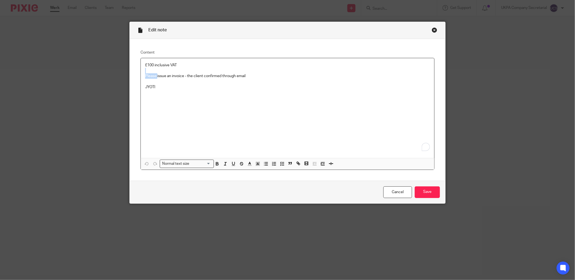
drag, startPoint x: 155, startPoint y: 76, endPoint x: 298, endPoint y: 73, distance: 143.4
click at [298, 73] on div "£100 inclusive VAT Please issue an invoice - the client confirmed through email…" at bounding box center [287, 108] width 293 height 100
click at [280, 95] on div "£100 inclusive VAT Please issue an invoice - the client confirmed through email…" at bounding box center [287, 108] width 293 height 100
drag, startPoint x: 154, startPoint y: 76, endPoint x: 271, endPoint y: 76, distance: 116.0
click at [271, 76] on p "Please issue an invoice - the client confirmed through email" at bounding box center [287, 75] width 285 height 5
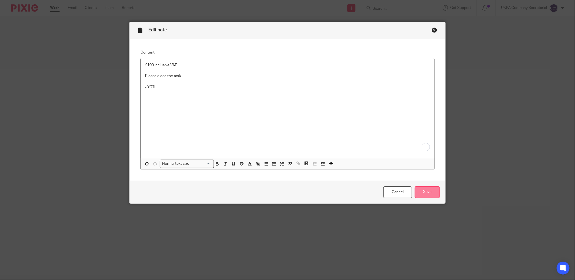
click at [420, 195] on input "Save" at bounding box center [426, 192] width 25 height 12
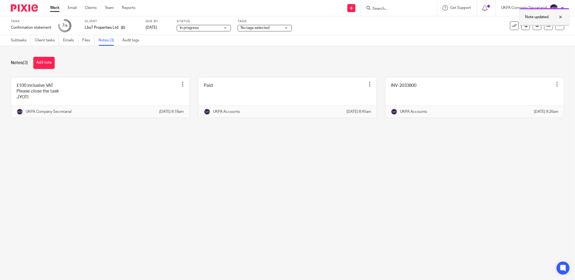
drag, startPoint x: 556, startPoint y: 15, endPoint x: 556, endPoint y: 19, distance: 4.1
click at [556, 15] on div at bounding box center [556, 17] width 15 height 6
click at [544, 28] on link at bounding box center [548, 25] width 9 height 9
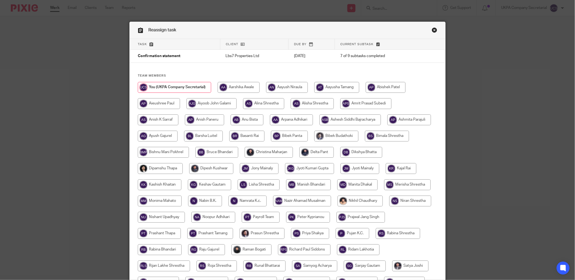
scroll to position [86, 0]
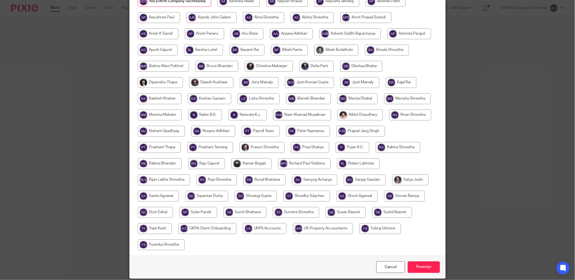
click at [286, 227] on input "radio" at bounding box center [265, 228] width 44 height 11
radio input "true"
click at [419, 269] on input "Reassign" at bounding box center [423, 267] width 32 height 12
